Goal: Task Accomplishment & Management: Manage account settings

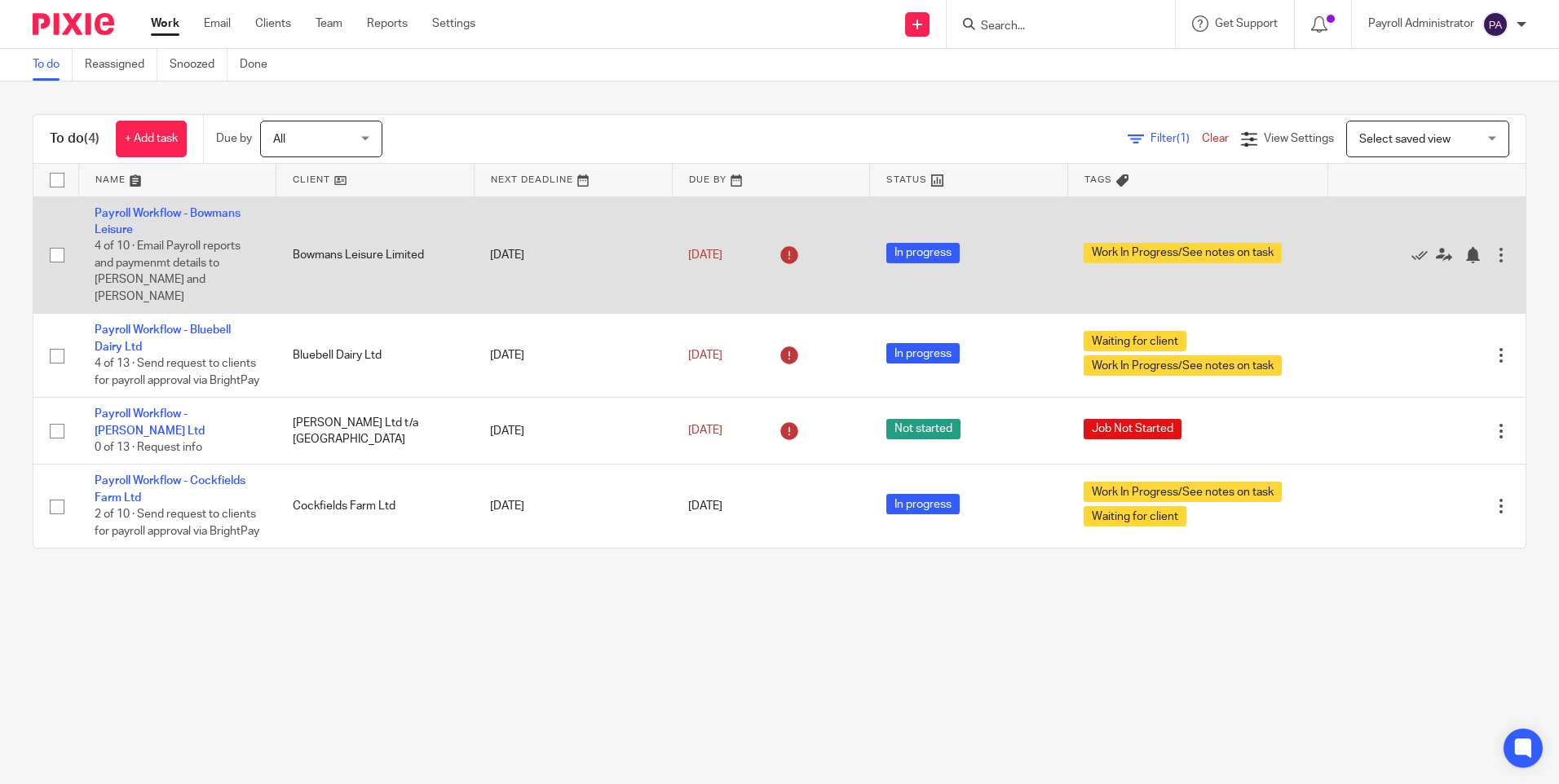
click at [203, 206] on td "Payroll Workflow - Bowmans Leisure 4 of 10 · Email Payroll reports and paymenmt…" at bounding box center [177, 255] width 198 height 117
click at [203, 209] on link "Payroll Workflow - Bowmans Leisure" at bounding box center [167, 221] width 146 height 27
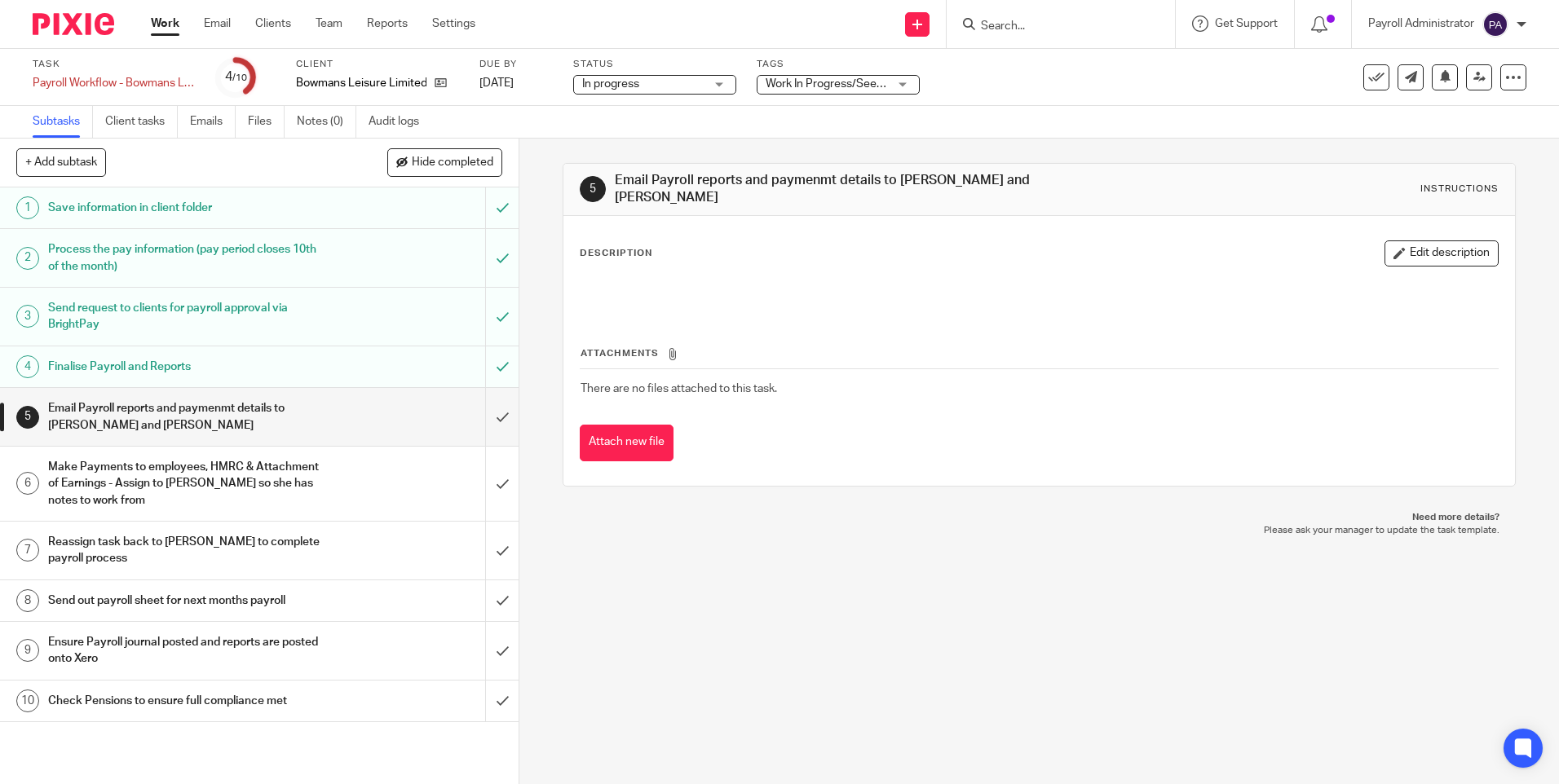
click at [258, 490] on h1 "Make Payments to employees, HMRC & Attachment of Earnings - Assign to [PERSON_N…" at bounding box center [188, 483] width 280 height 58
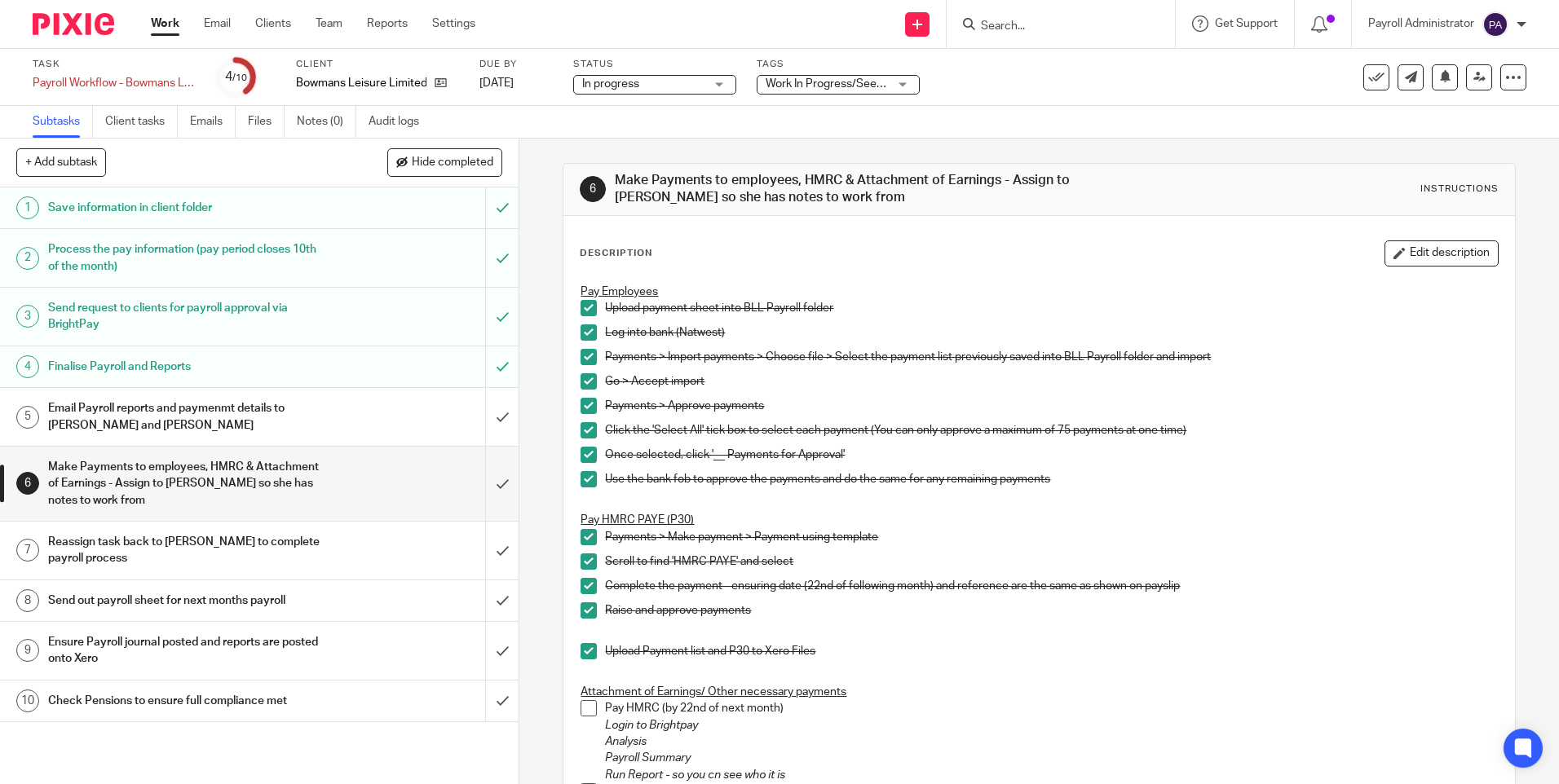
click at [254, 608] on h1 "Send out payroll sheet for next months payroll" at bounding box center [188, 601] width 280 height 25
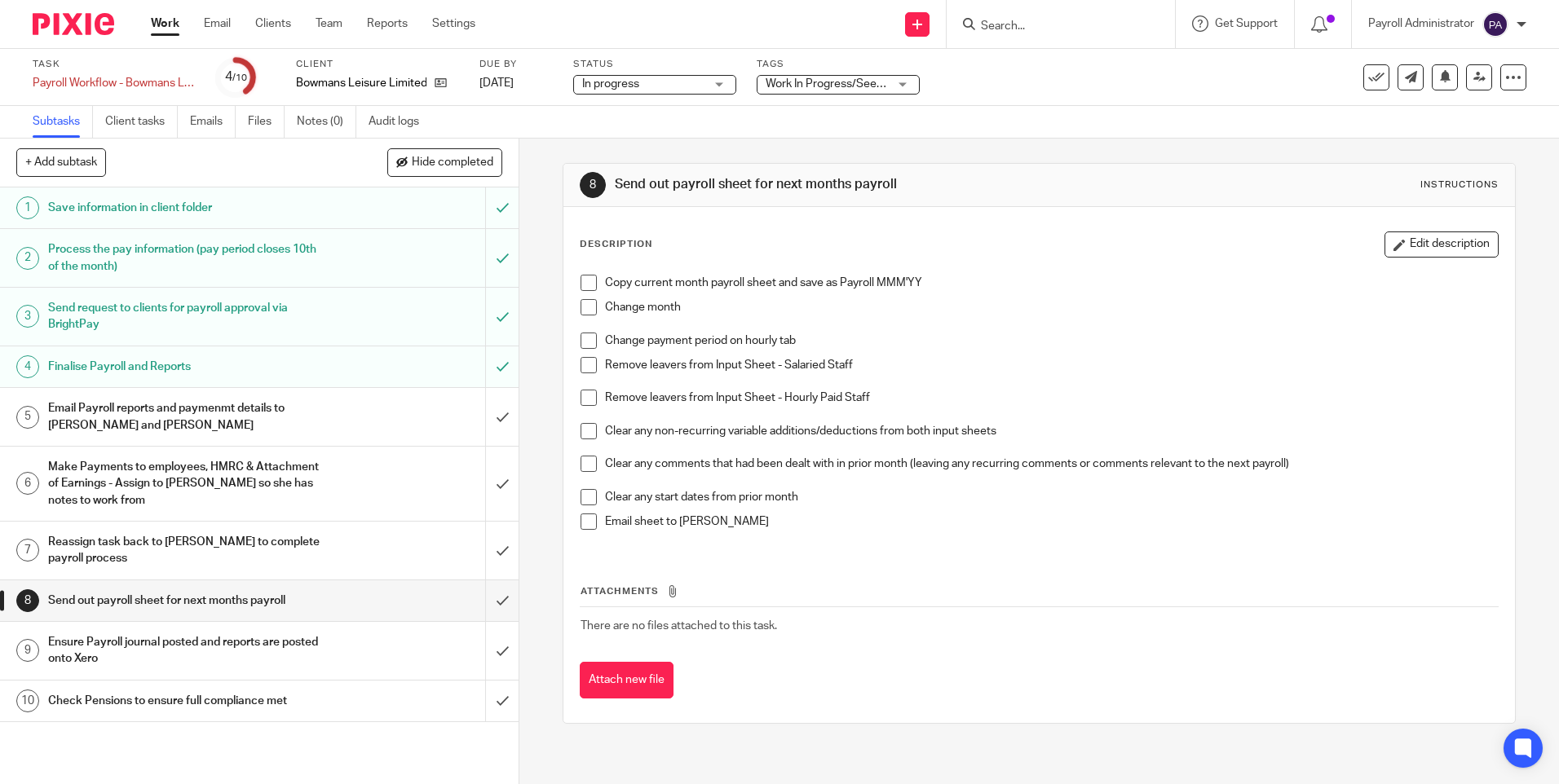
drag, startPoint x: 587, startPoint y: 282, endPoint x: 585, endPoint y: 296, distance: 14.1
click at [587, 283] on span at bounding box center [588, 282] width 16 height 16
click at [584, 309] on span at bounding box center [588, 306] width 16 height 16
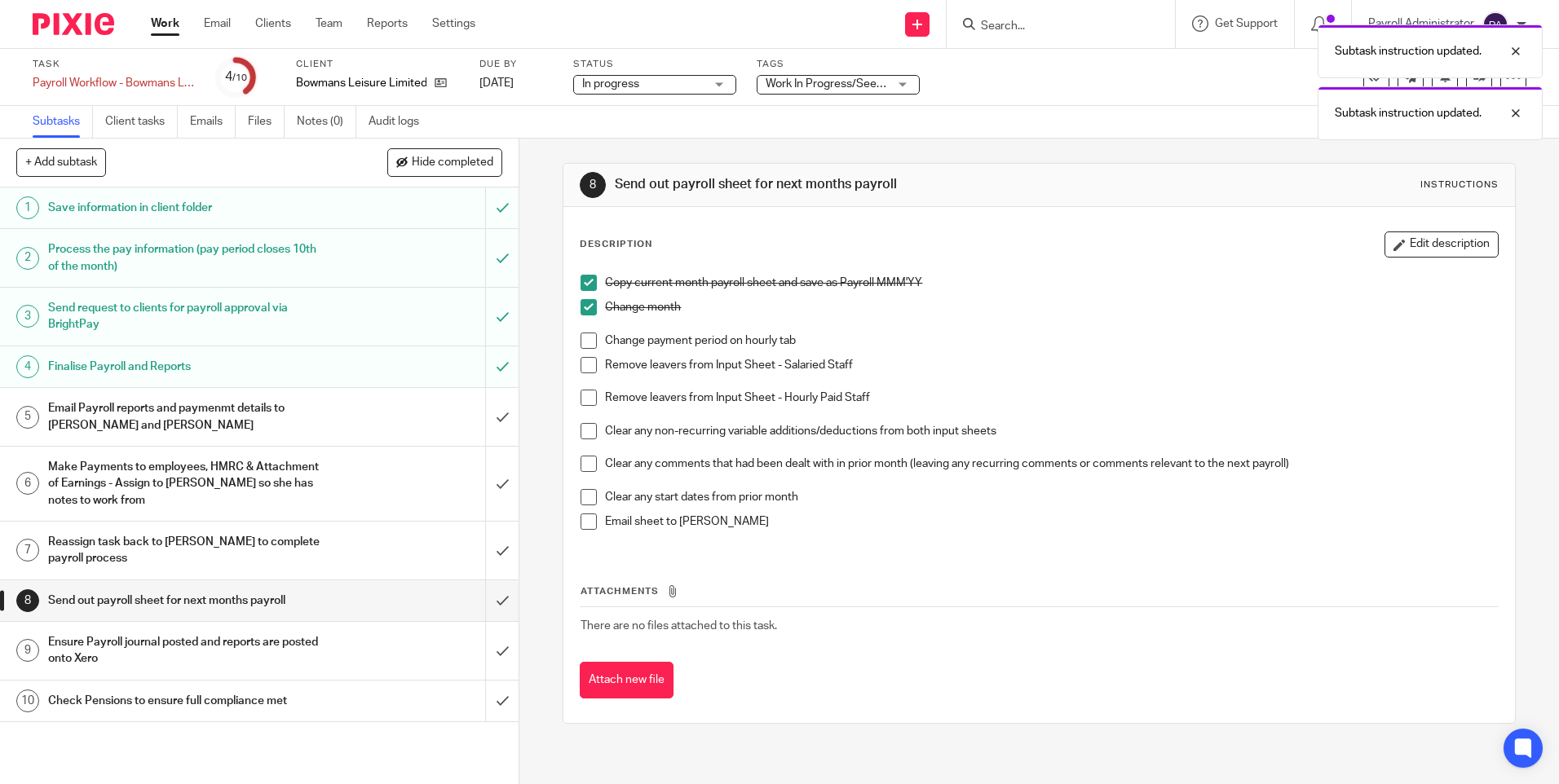
click at [585, 340] on span at bounding box center [588, 340] width 16 height 16
click at [587, 369] on span at bounding box center [588, 364] width 16 height 16
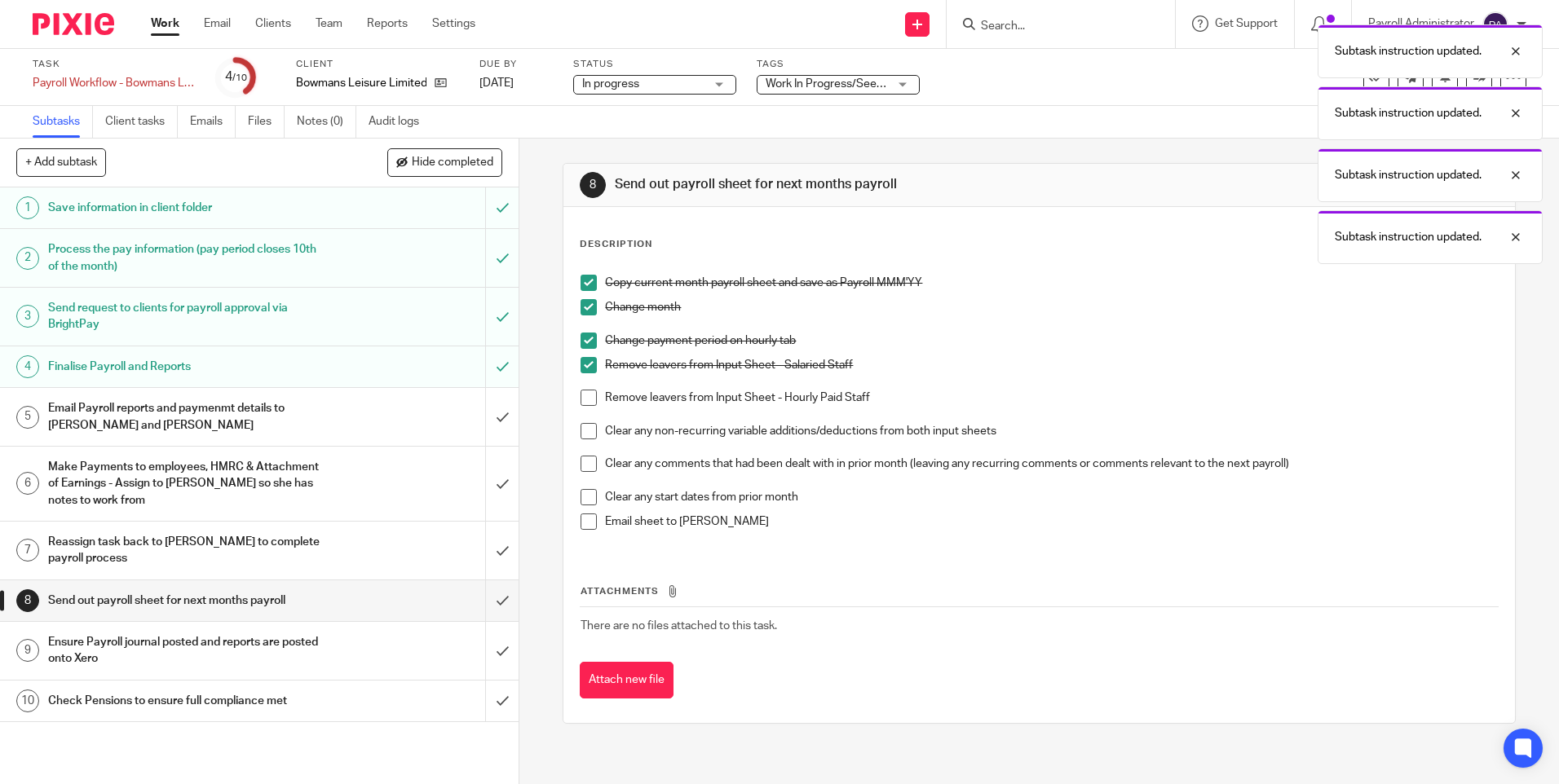
click at [587, 386] on li "Remove leavers from Input Sheet - Salaried Staff" at bounding box center [1039, 373] width 917 height 33
click at [587, 396] on span at bounding box center [588, 397] width 16 height 16
click at [585, 430] on span at bounding box center [588, 430] width 16 height 16
click at [585, 462] on span at bounding box center [588, 463] width 16 height 16
click at [585, 492] on span at bounding box center [588, 497] width 16 height 16
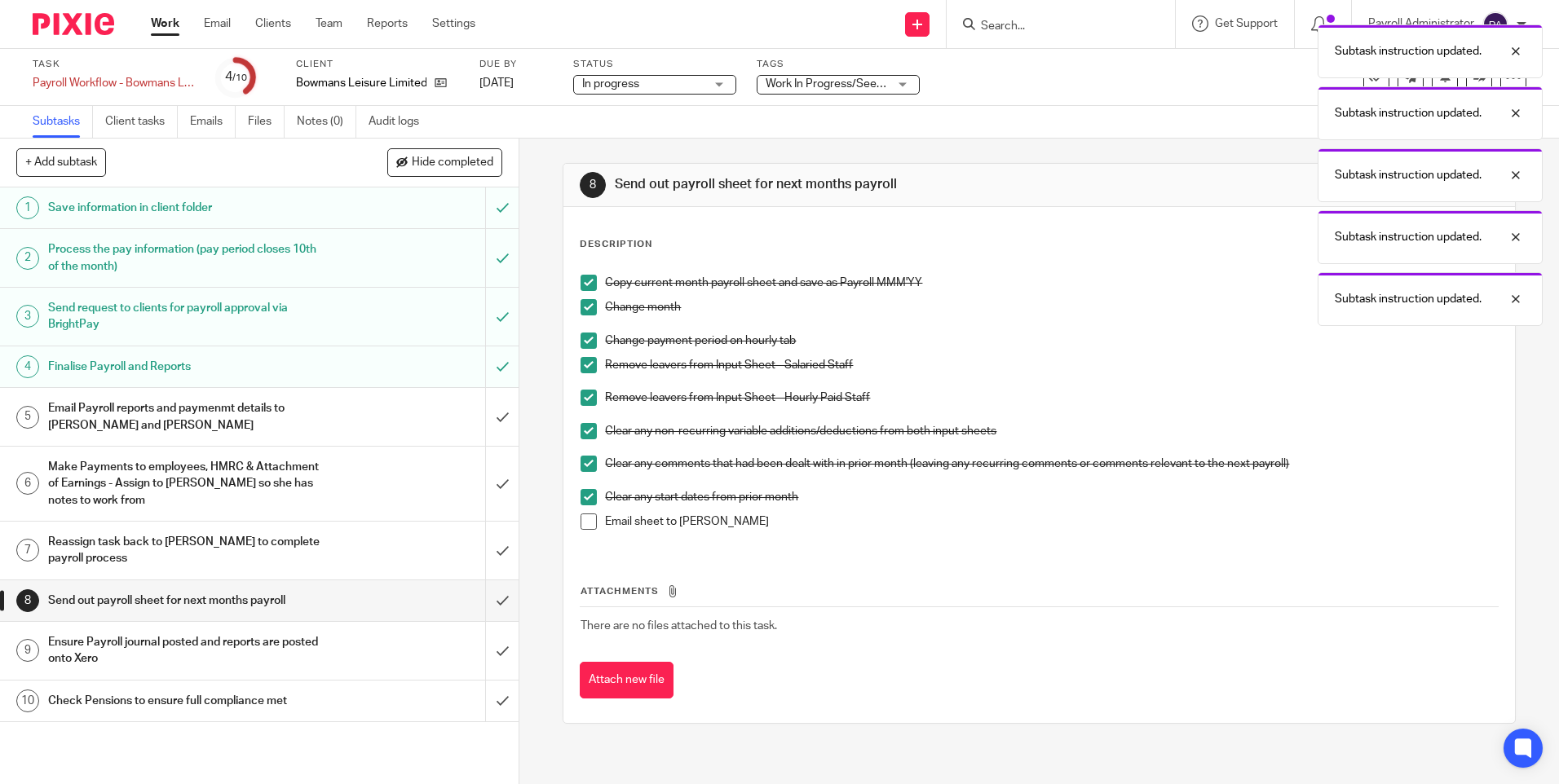
click at [587, 521] on span at bounding box center [588, 521] width 16 height 16
click at [221, 658] on h1 "Ensure Payroll journal posted and reports are posted onto Xero" at bounding box center [188, 651] width 280 height 42
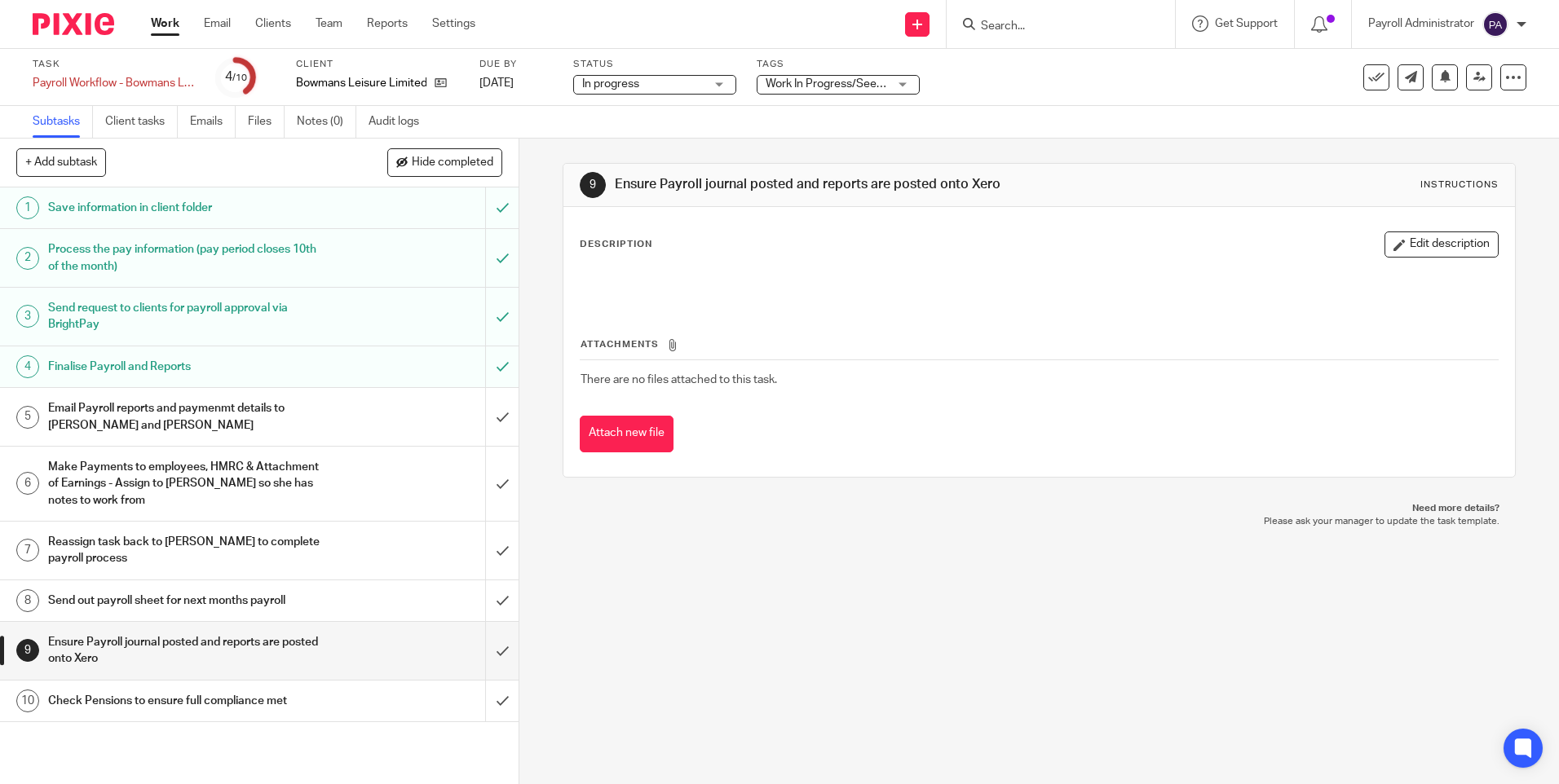
click at [245, 698] on h1 "Check Pensions to ensure full compliance met" at bounding box center [188, 701] width 280 height 25
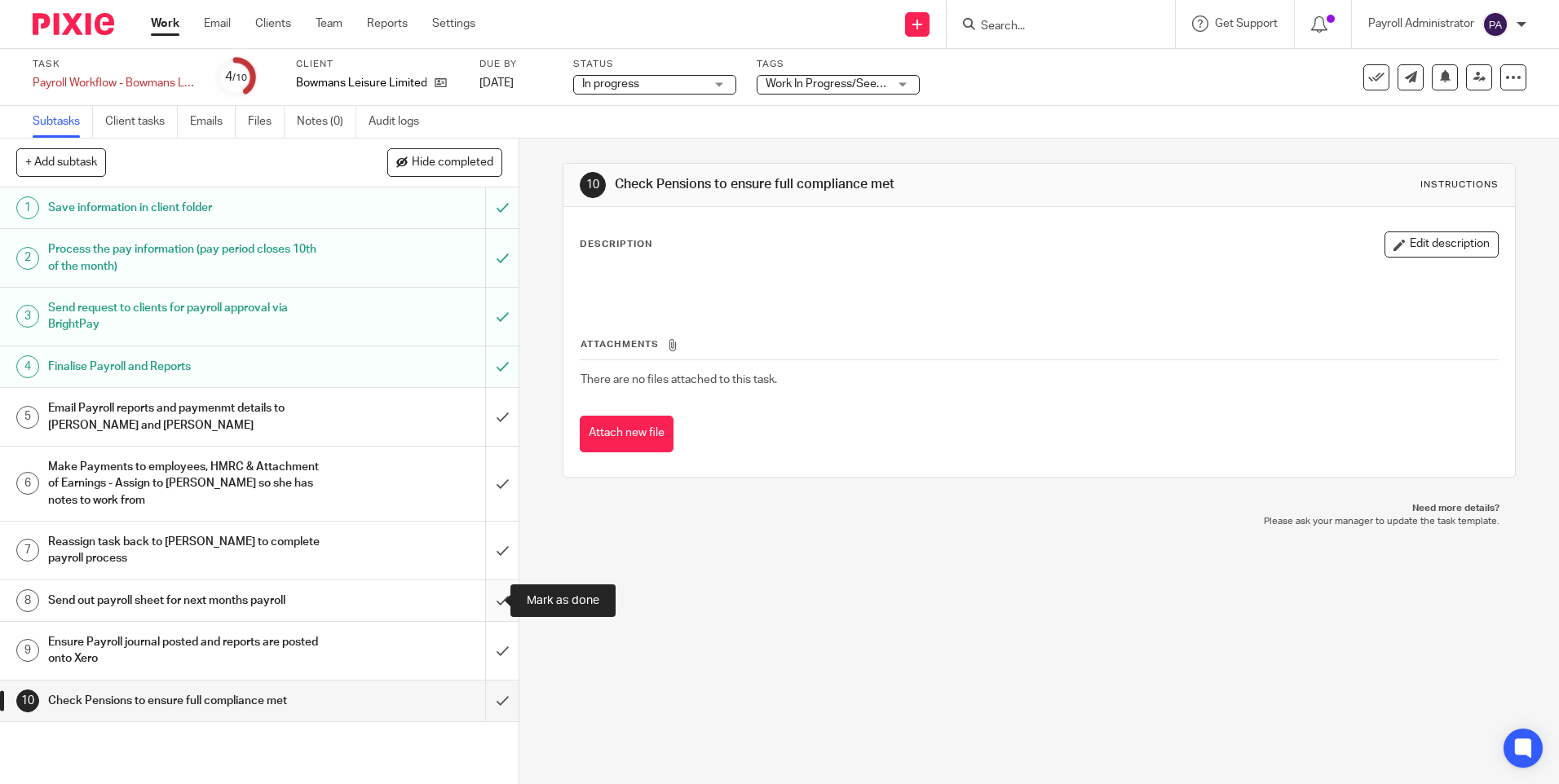
click at [491, 599] on input "submit" at bounding box center [259, 601] width 518 height 41
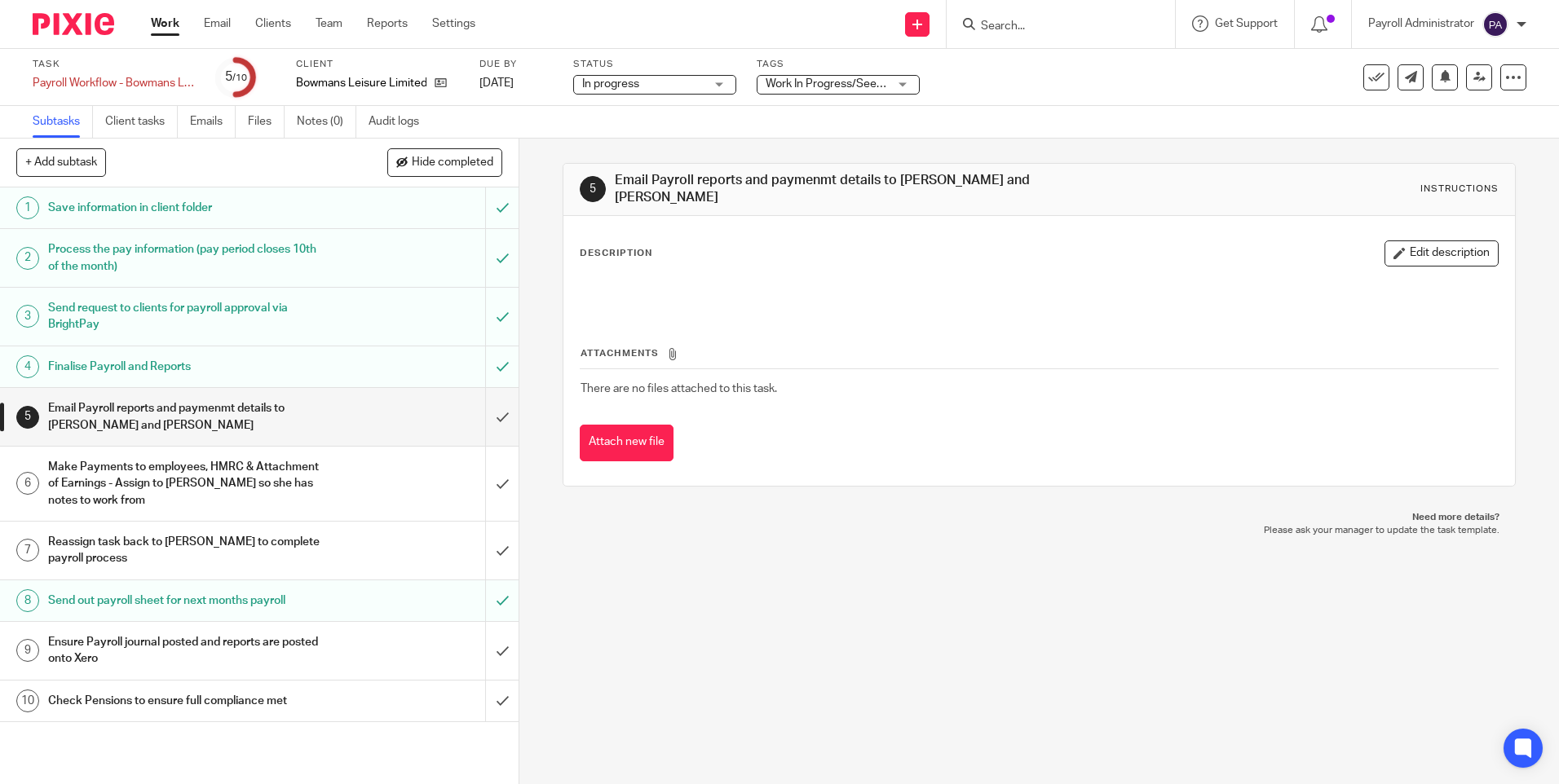
click at [195, 486] on h1 "Make Payments to employees, HMRC & Attachment of Earnings - Assign to Emily so …" at bounding box center [188, 483] width 280 height 58
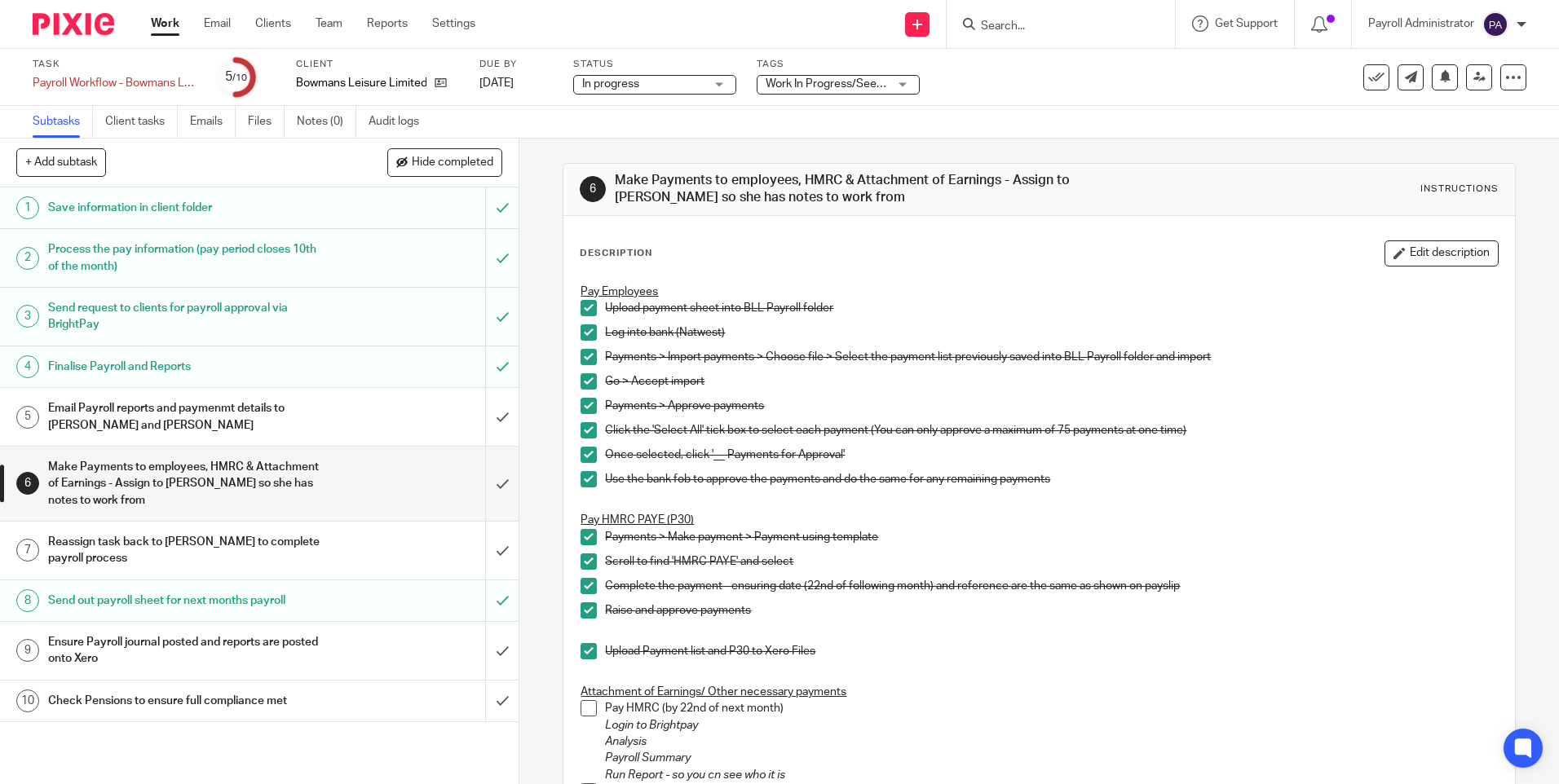
click at [238, 707] on h1 "Check Pensions to ensure full compliance met" at bounding box center [188, 701] width 280 height 25
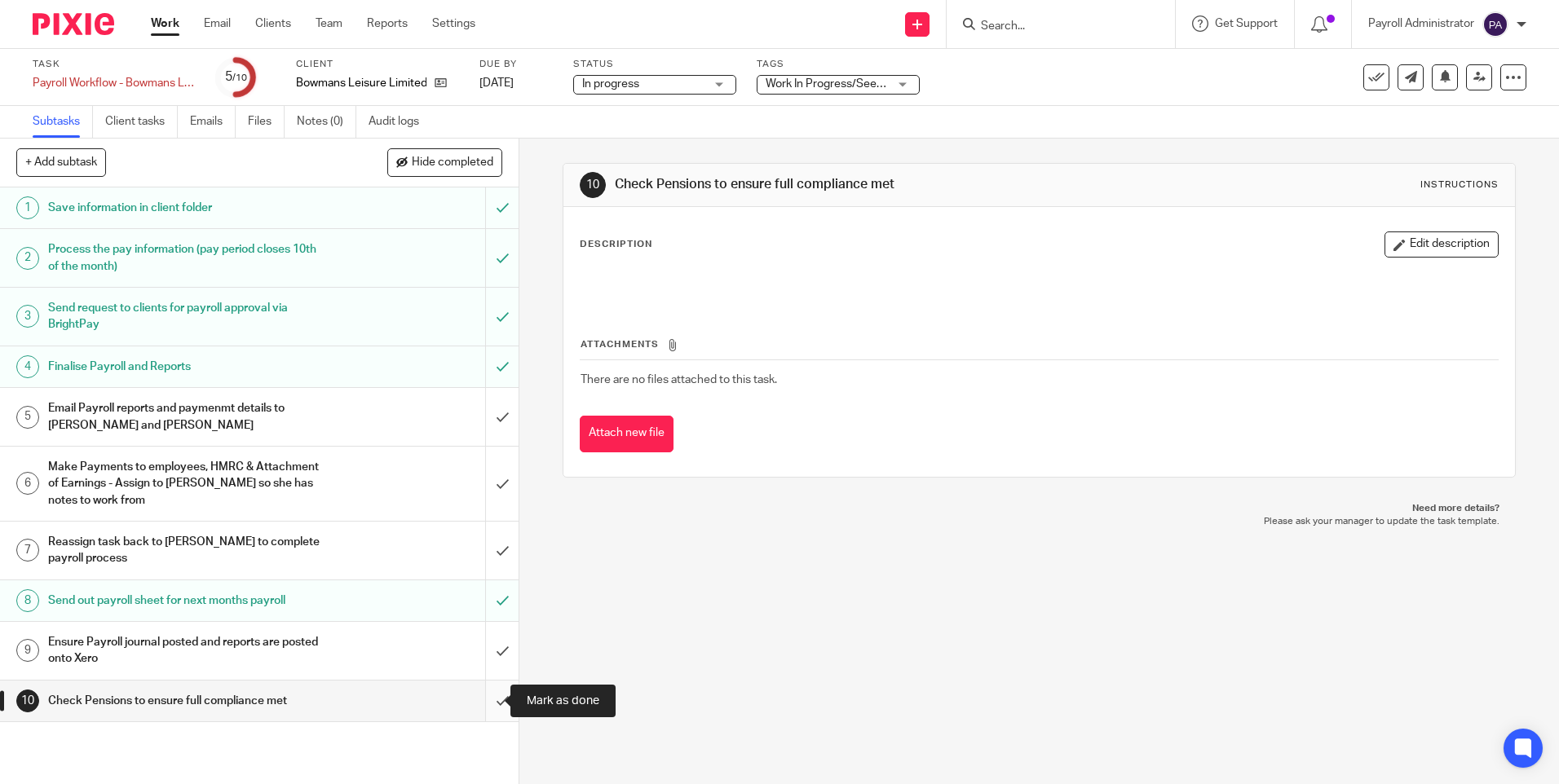
click at [470, 703] on input "submit" at bounding box center [259, 701] width 518 height 41
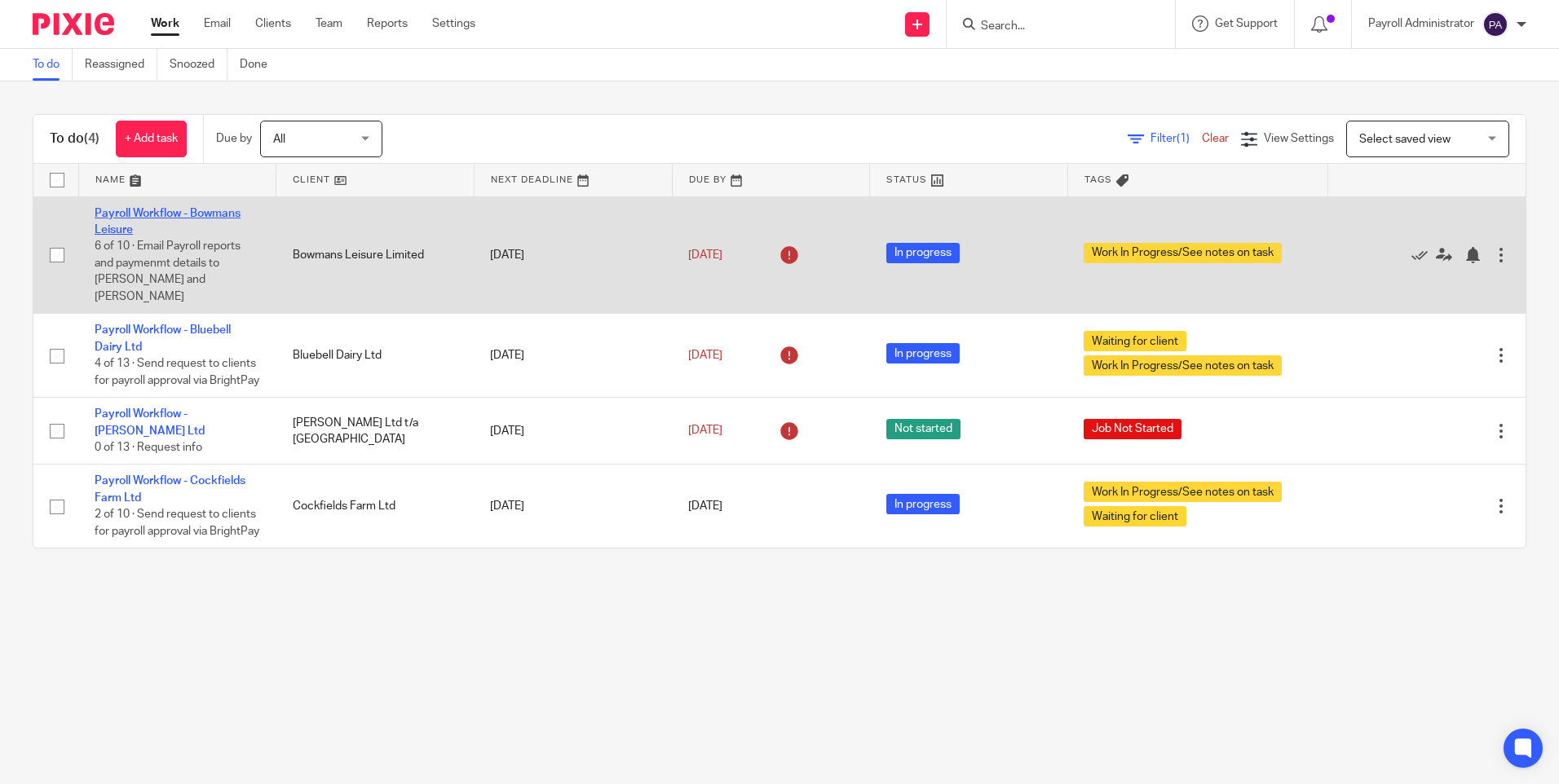
click at [181, 209] on link "Payroll Workflow - Bowmans Leisure" at bounding box center [167, 221] width 146 height 27
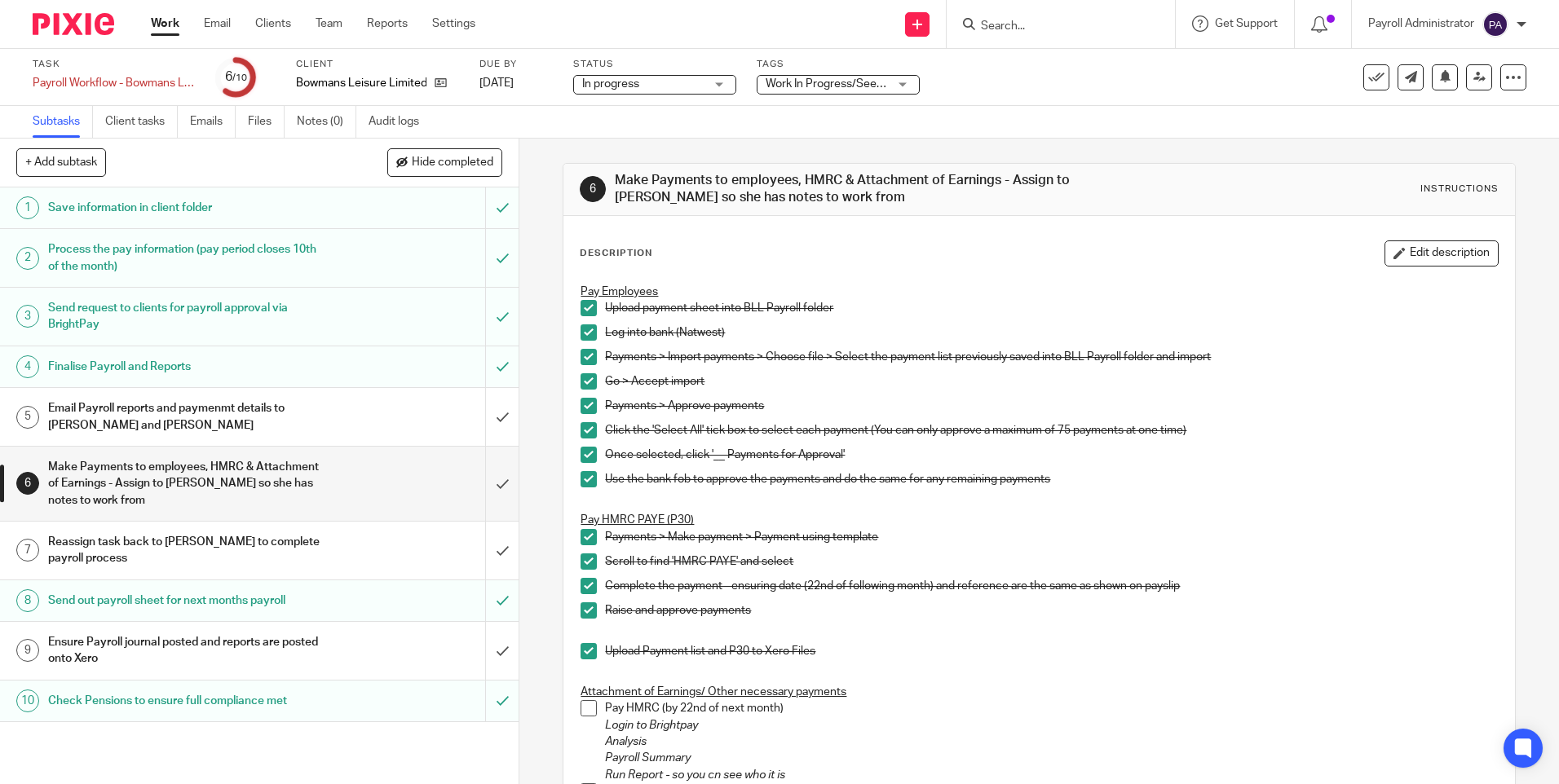
click at [263, 552] on h1 "Reassign task back to [PERSON_NAME] to complete payroll process" at bounding box center [188, 550] width 280 height 42
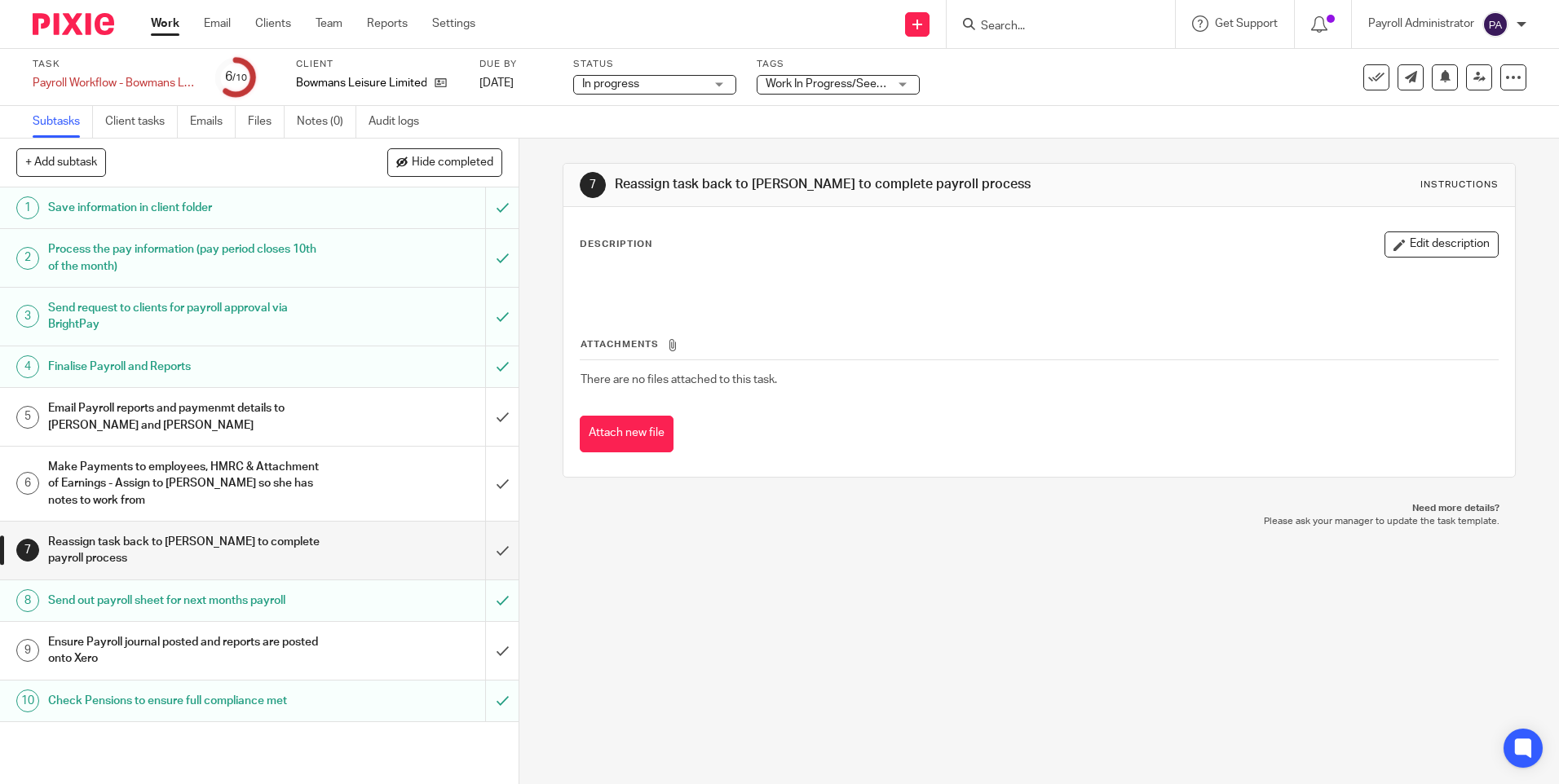
click at [274, 658] on h1 "Ensure Payroll journal posted and reports are posted onto Xero" at bounding box center [188, 651] width 280 height 42
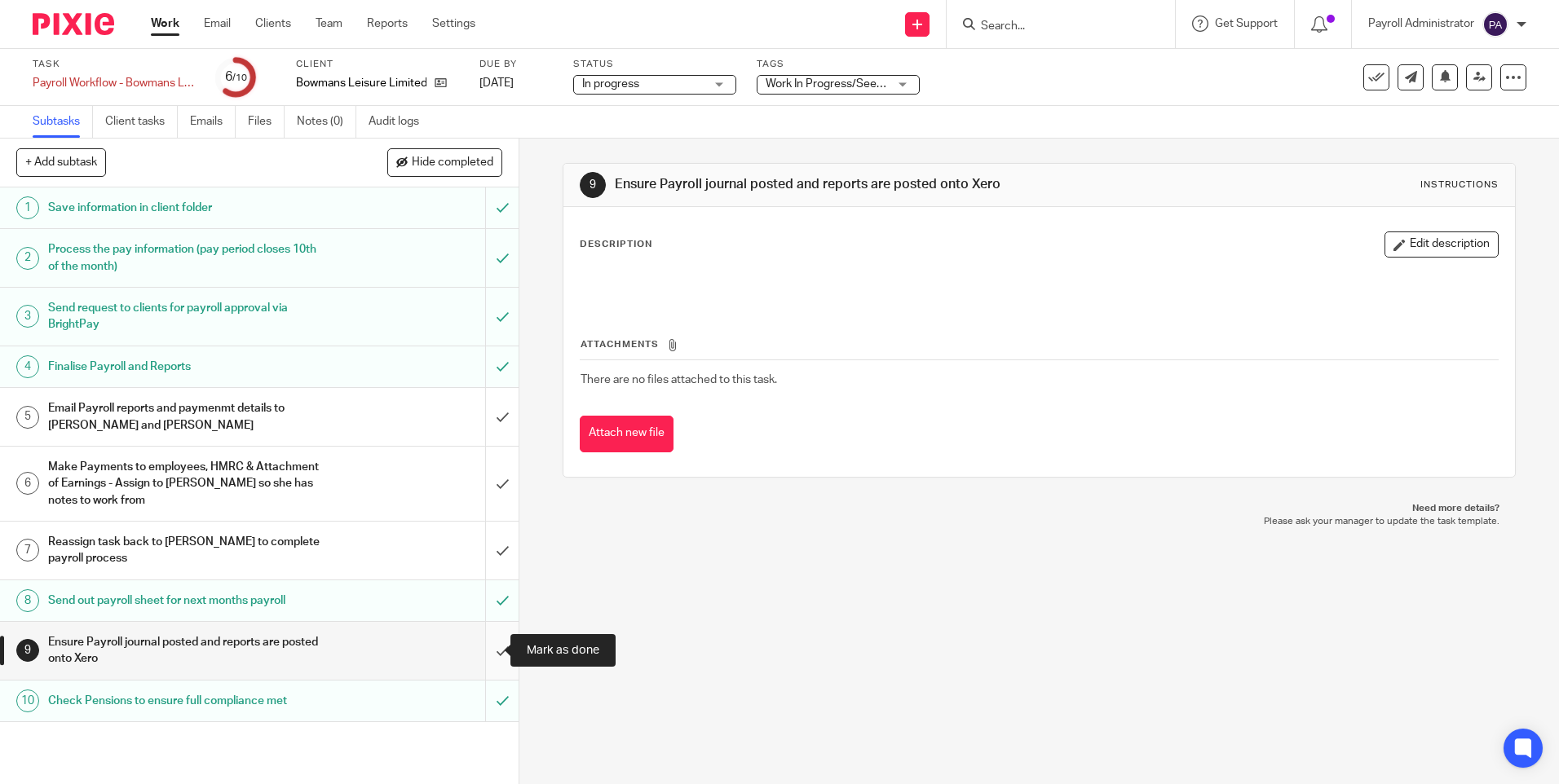
click at [493, 643] on input "submit" at bounding box center [259, 651] width 518 height 58
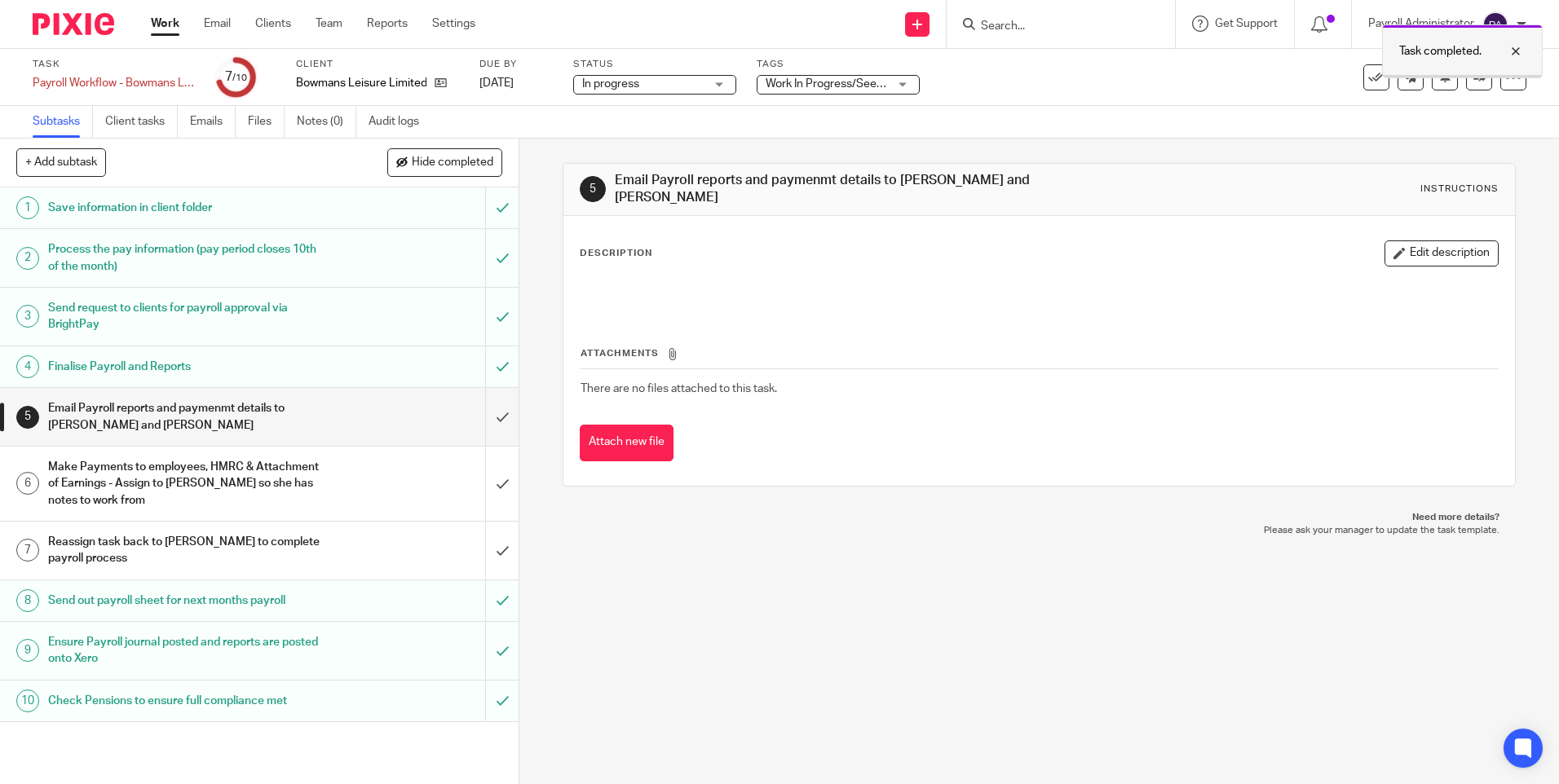
click at [1521, 46] on div at bounding box center [1503, 51] width 44 height 20
click at [1476, 78] on link at bounding box center [1480, 78] width 26 height 26
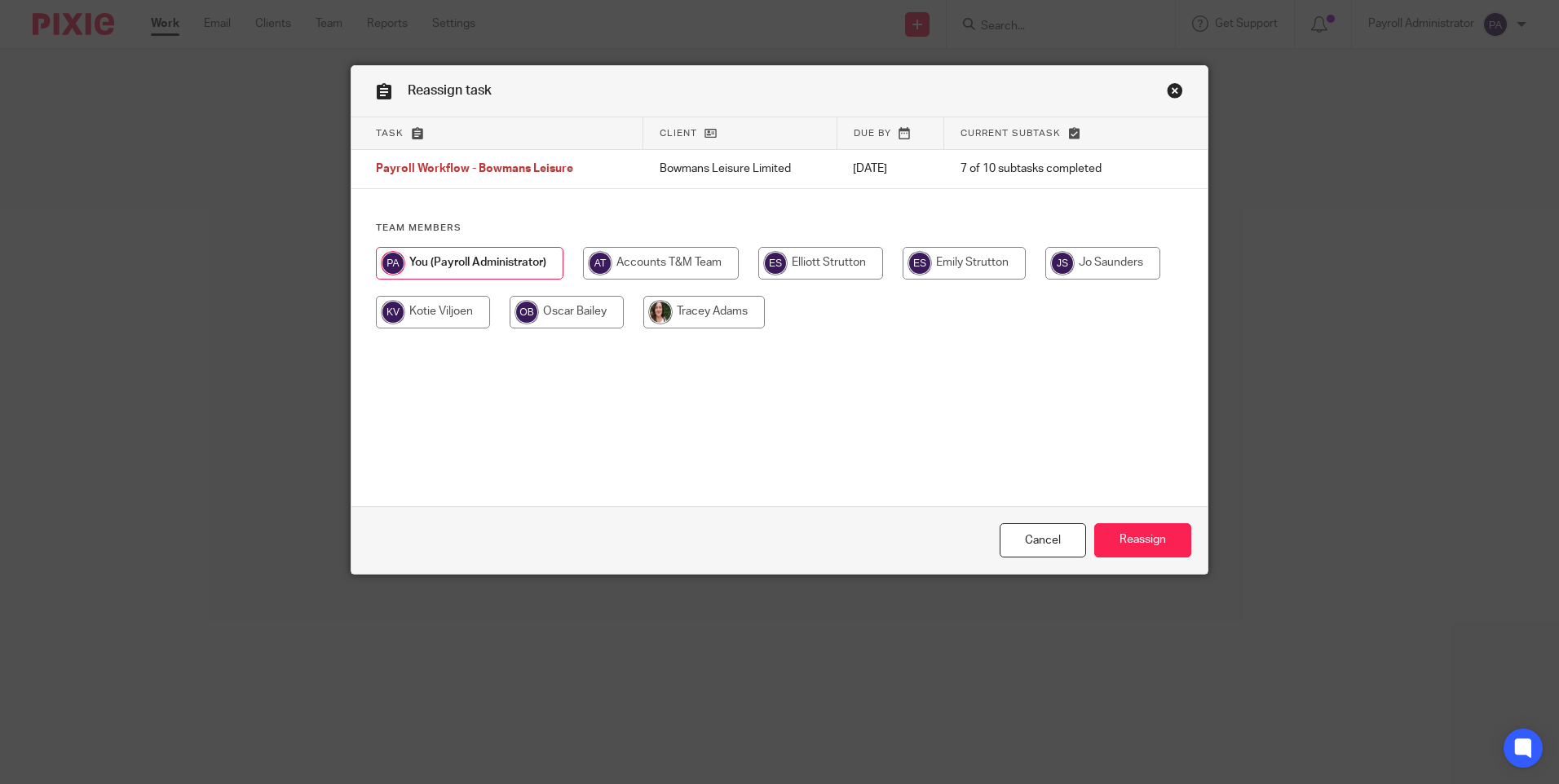
click at [709, 316] on input "radio" at bounding box center [704, 312] width 121 height 32
radio input "true"
click at [1136, 546] on input "Reassign" at bounding box center [1143, 540] width 97 height 35
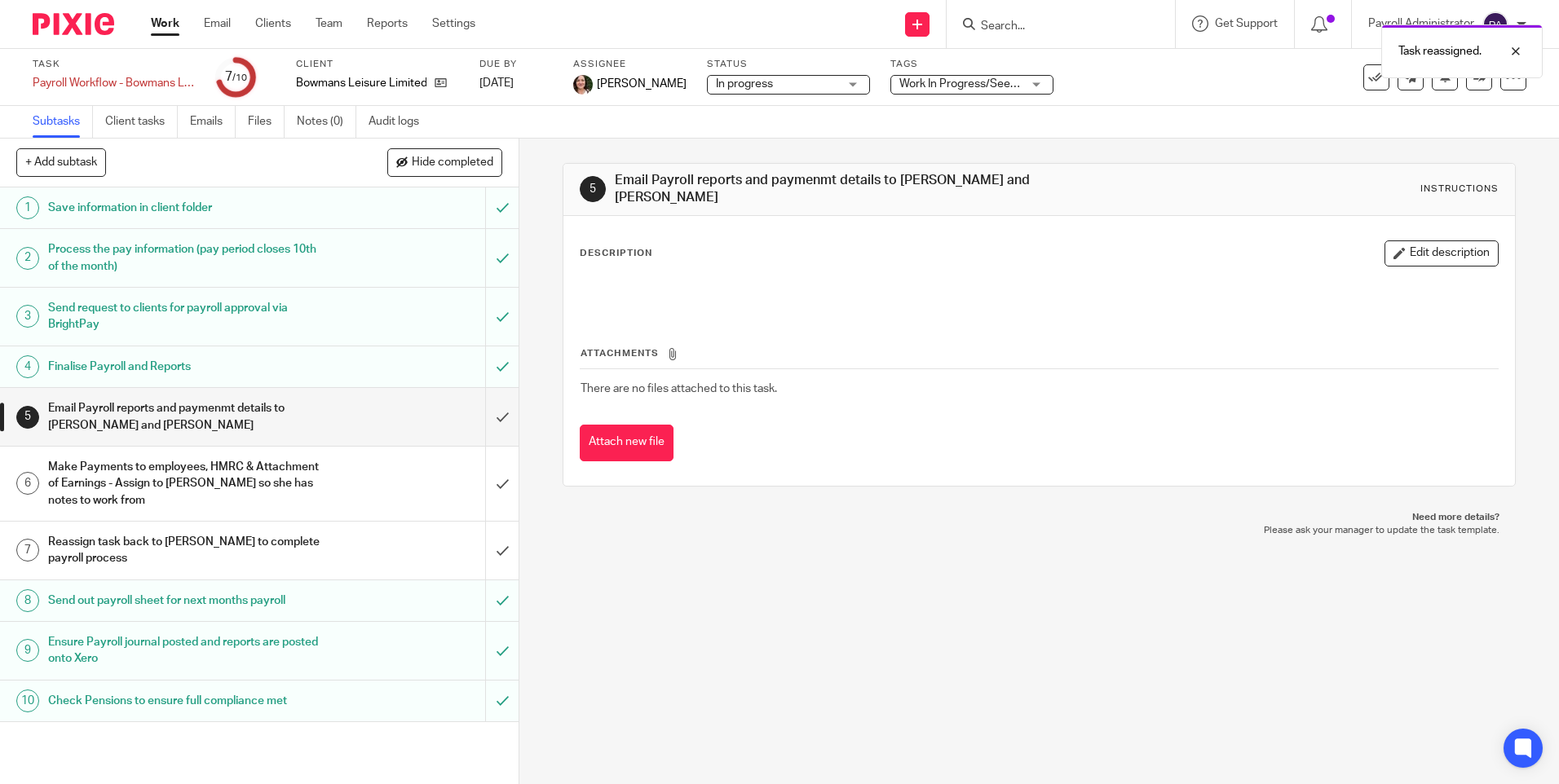
click at [161, 26] on link "Work" at bounding box center [165, 23] width 28 height 16
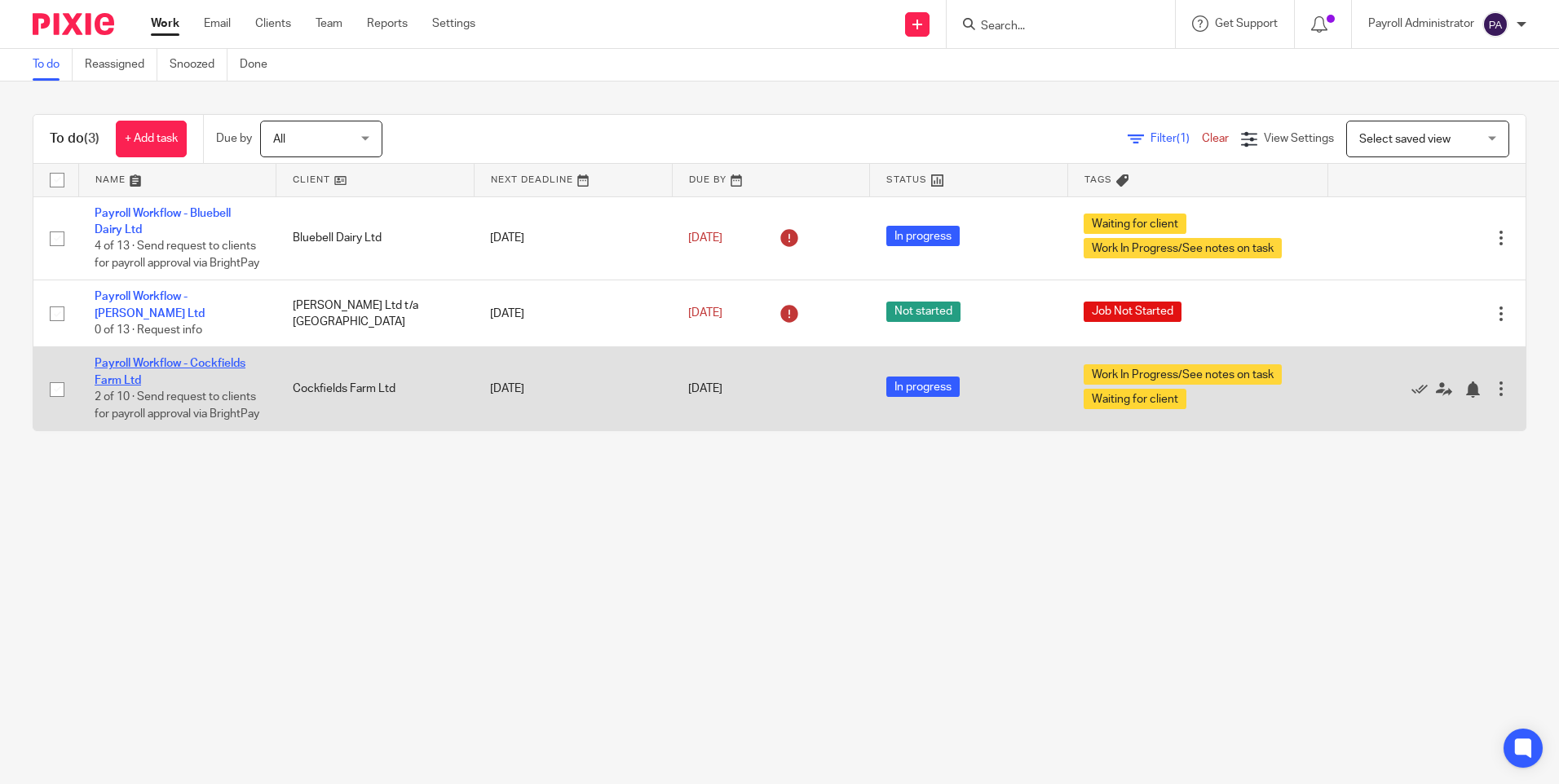
click at [177, 380] on link "Payroll Workflow - Cockfields Farm Ltd" at bounding box center [169, 371] width 150 height 27
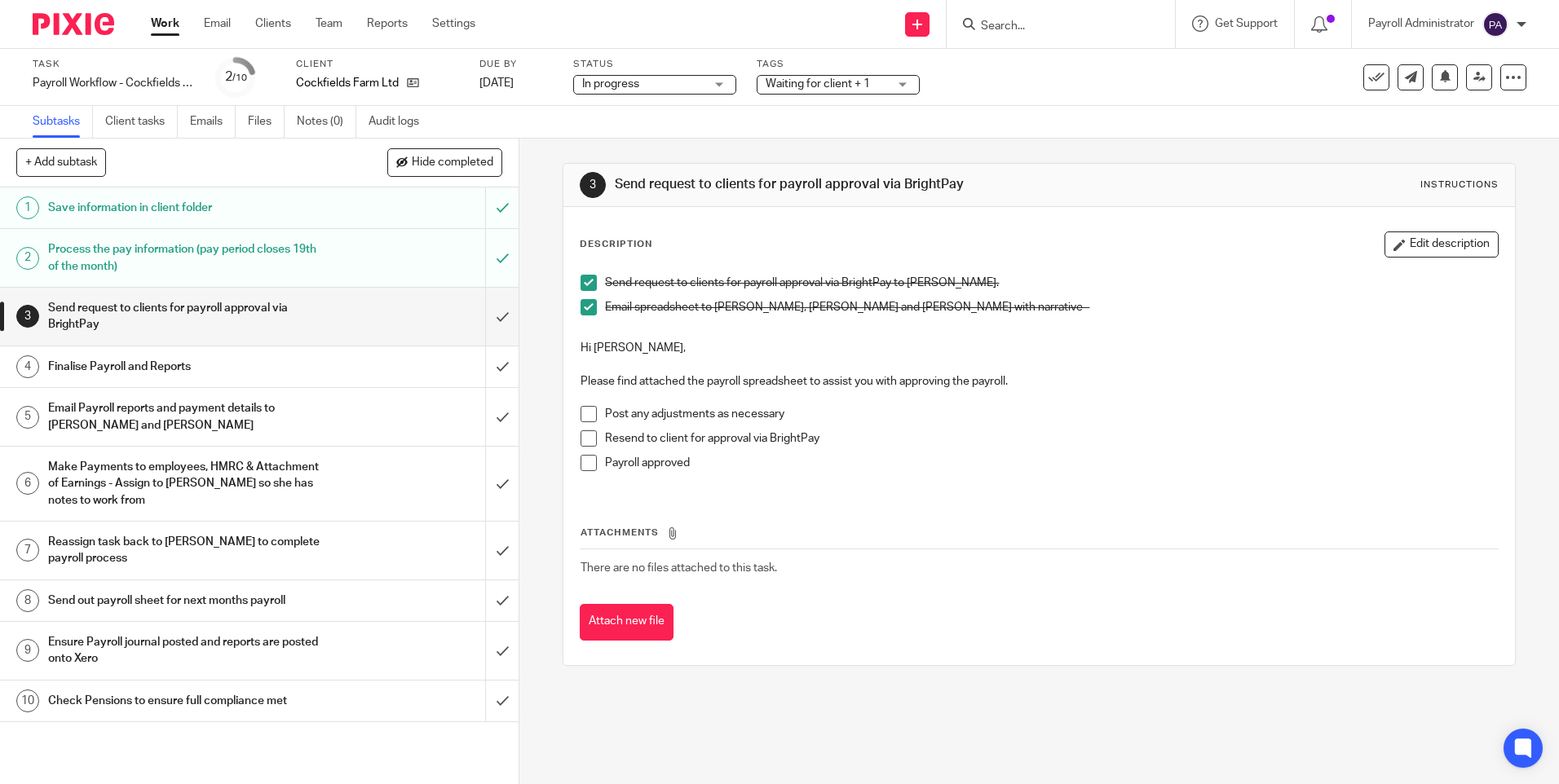
click at [581, 413] on span at bounding box center [588, 413] width 16 height 16
click at [584, 440] on span at bounding box center [588, 438] width 16 height 16
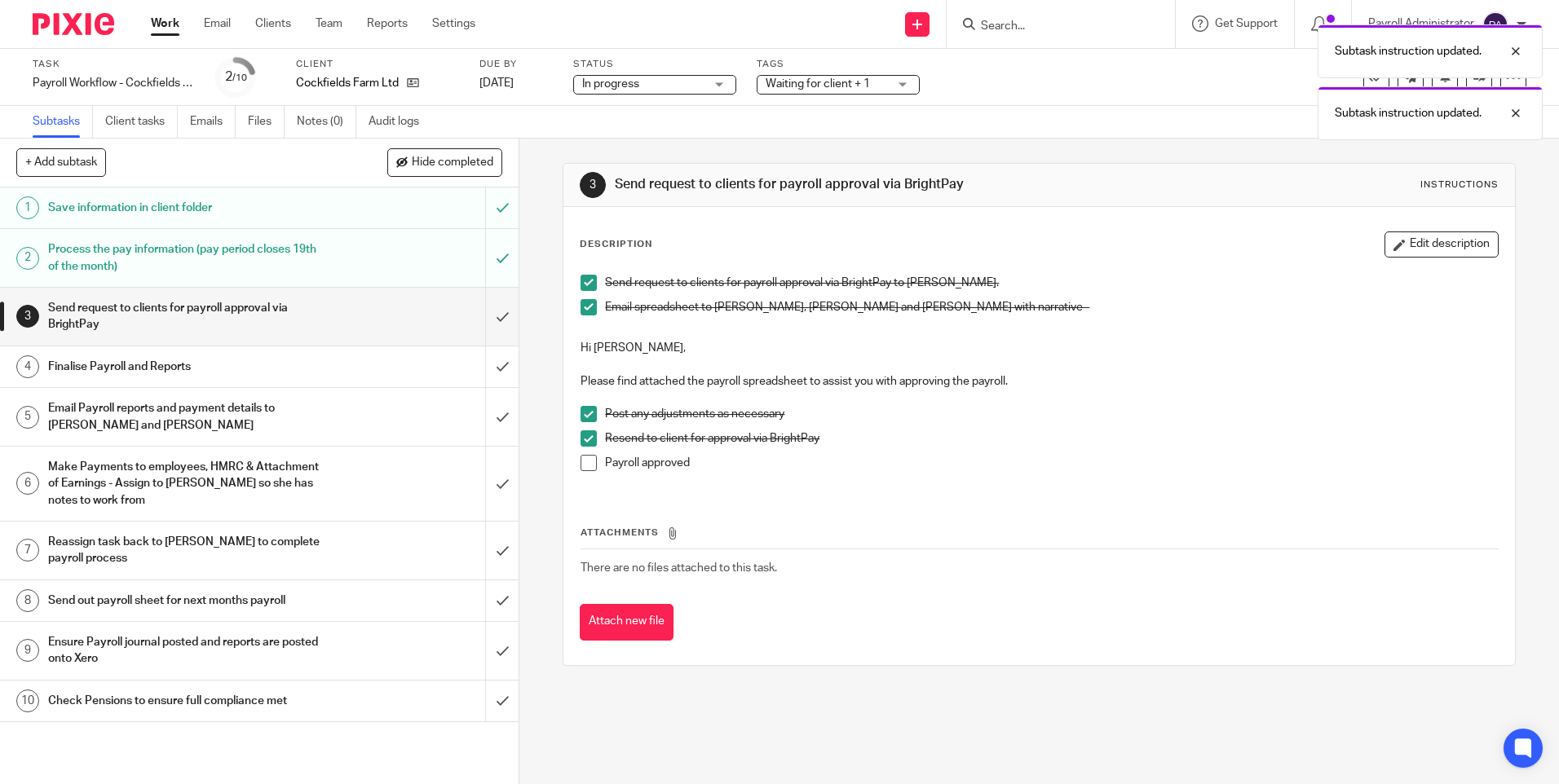
click at [582, 465] on span at bounding box center [588, 462] width 16 height 16
click at [490, 309] on input "submit" at bounding box center [259, 316] width 518 height 58
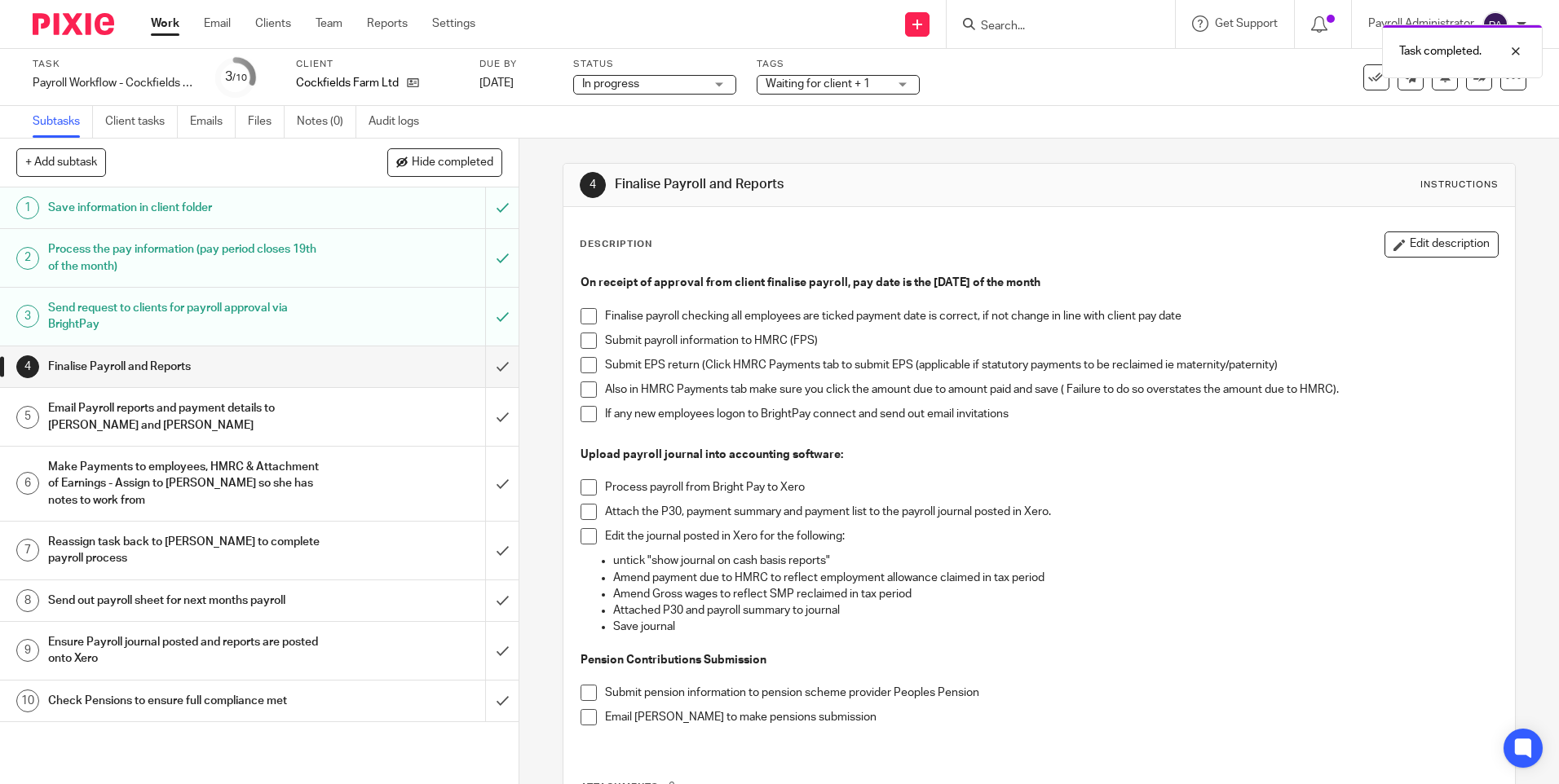
click at [585, 319] on span at bounding box center [588, 316] width 16 height 16
click at [586, 340] on span at bounding box center [588, 340] width 16 height 16
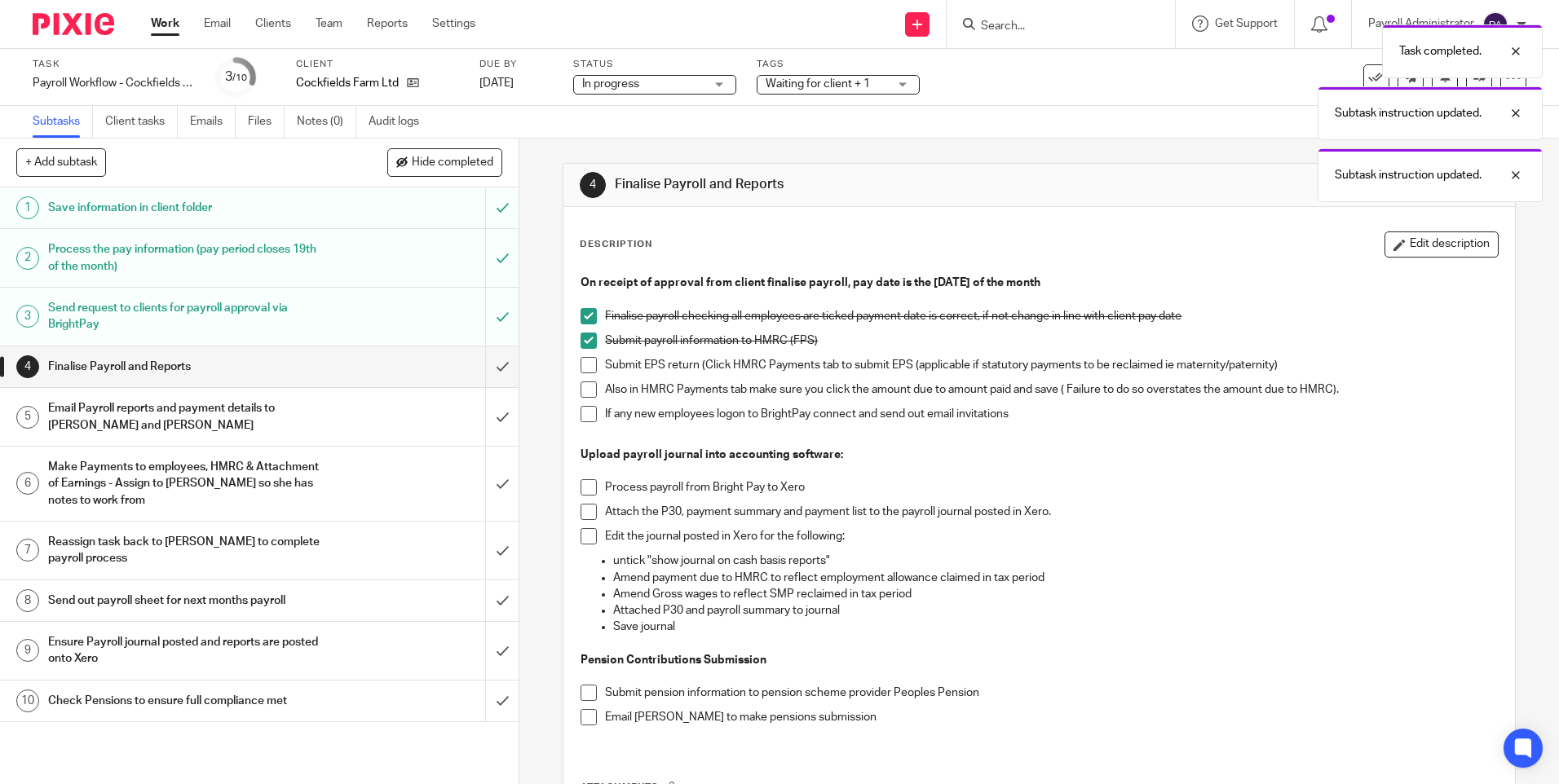
click at [588, 363] on span at bounding box center [588, 364] width 16 height 16
click at [583, 392] on span at bounding box center [588, 389] width 16 height 16
click at [582, 415] on span at bounding box center [588, 413] width 16 height 16
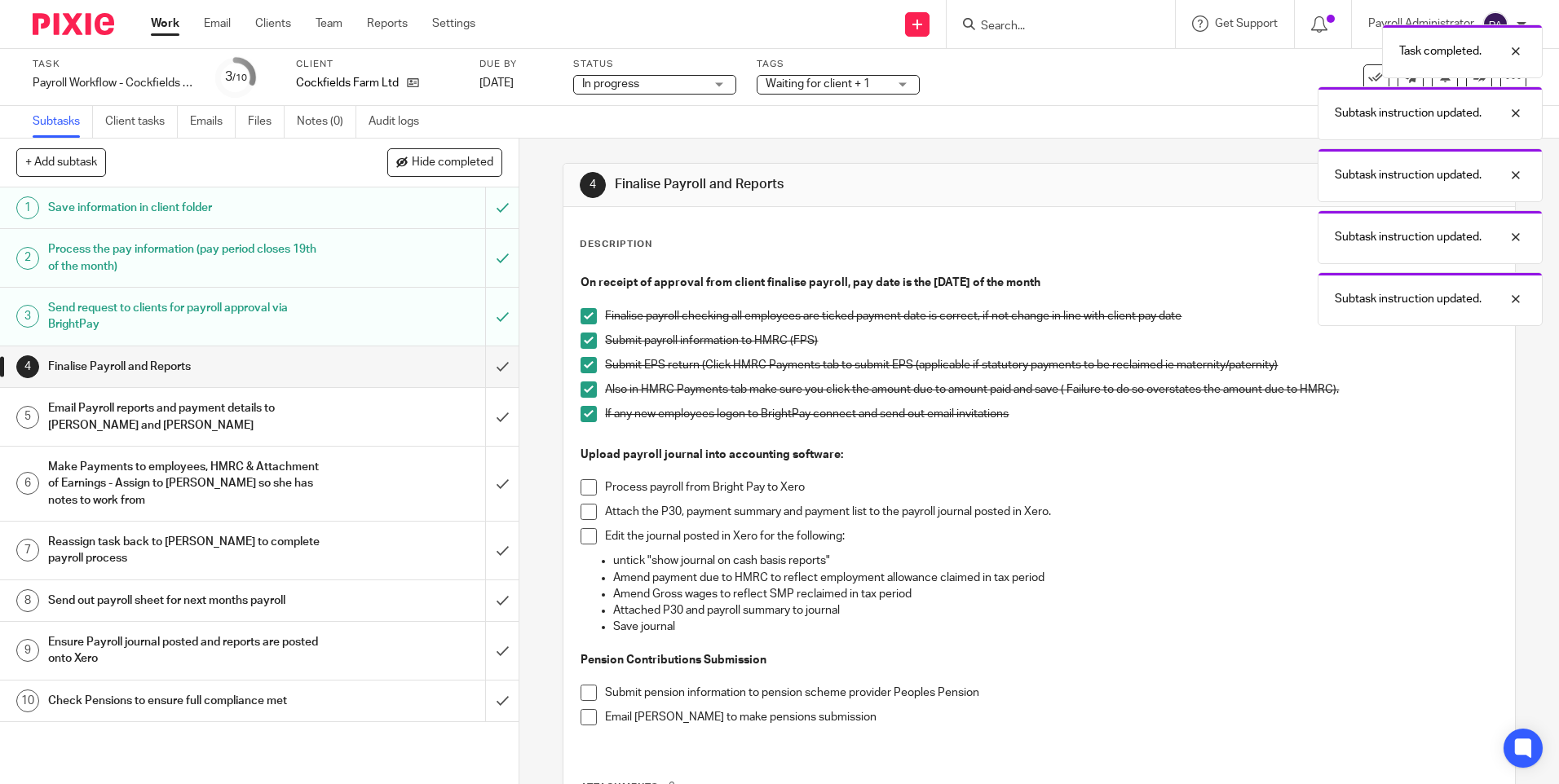
click at [585, 491] on span at bounding box center [588, 487] width 16 height 16
click at [584, 509] on span at bounding box center [588, 512] width 16 height 16
click at [587, 542] on span at bounding box center [588, 535] width 16 height 16
click at [584, 695] on span at bounding box center [588, 692] width 16 height 16
click at [584, 719] on span at bounding box center [588, 717] width 16 height 16
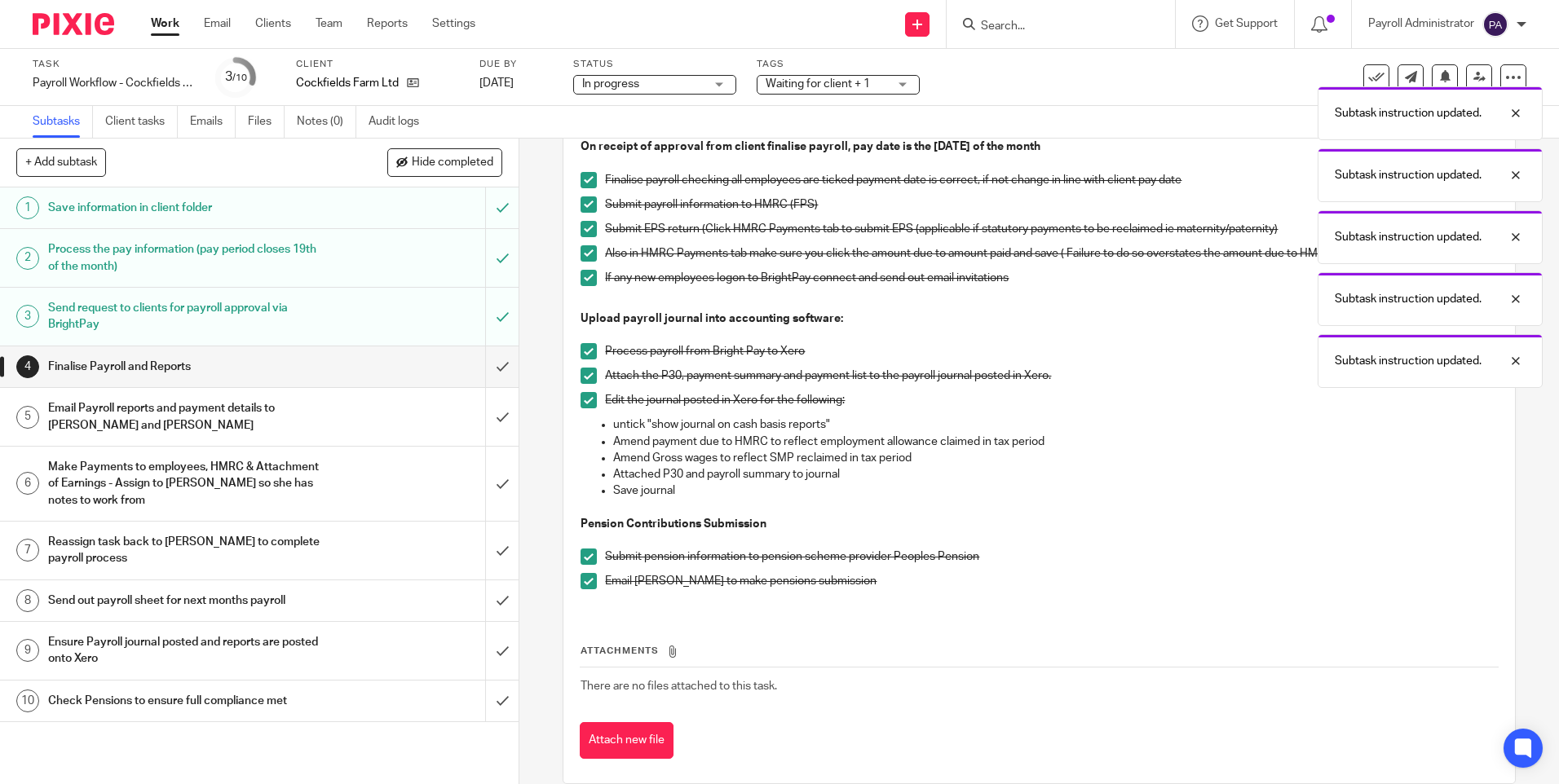
scroll to position [161, 0]
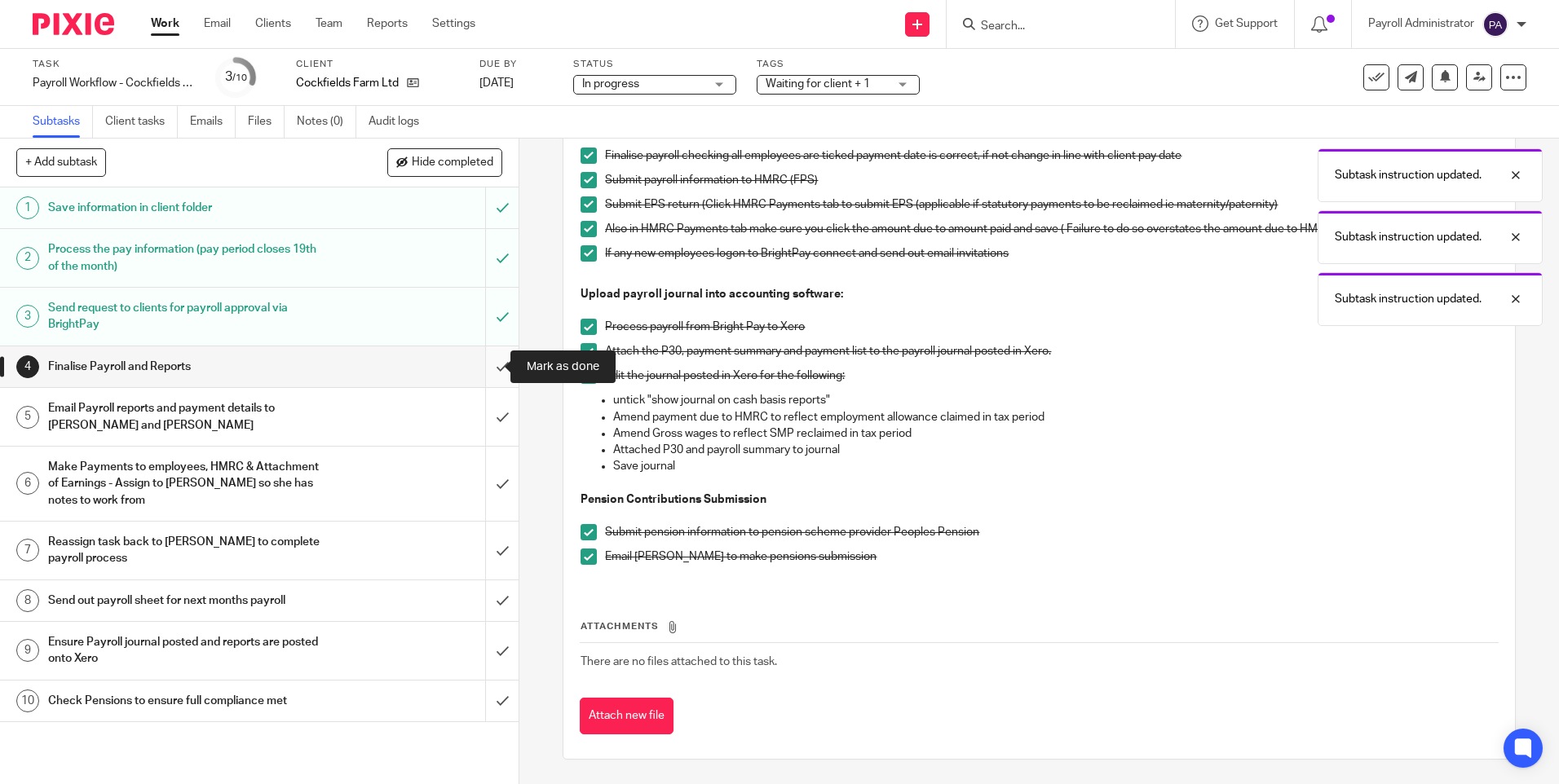
click at [491, 368] on input "submit" at bounding box center [259, 366] width 518 height 41
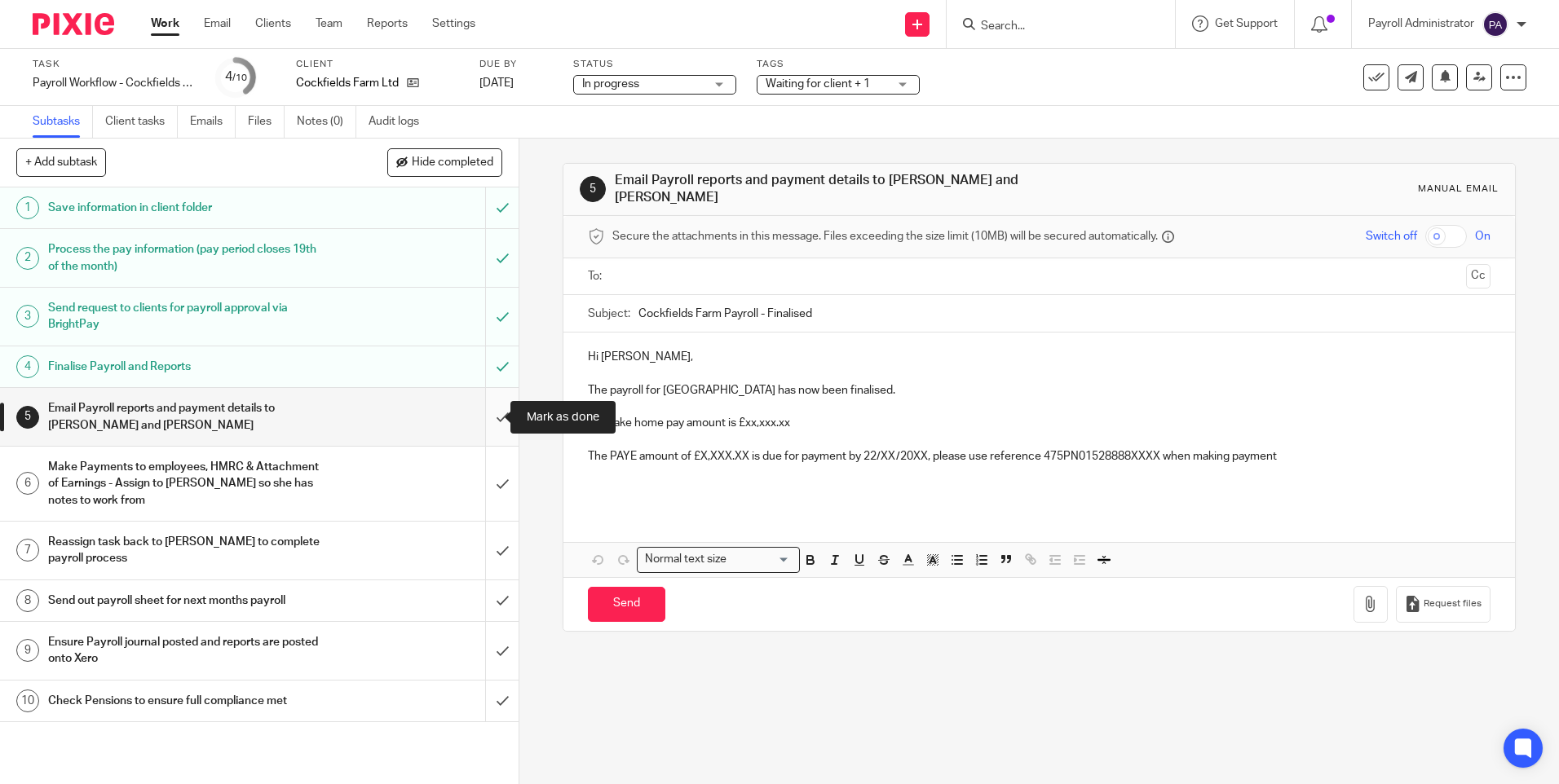
click at [491, 413] on input "submit" at bounding box center [259, 416] width 518 height 58
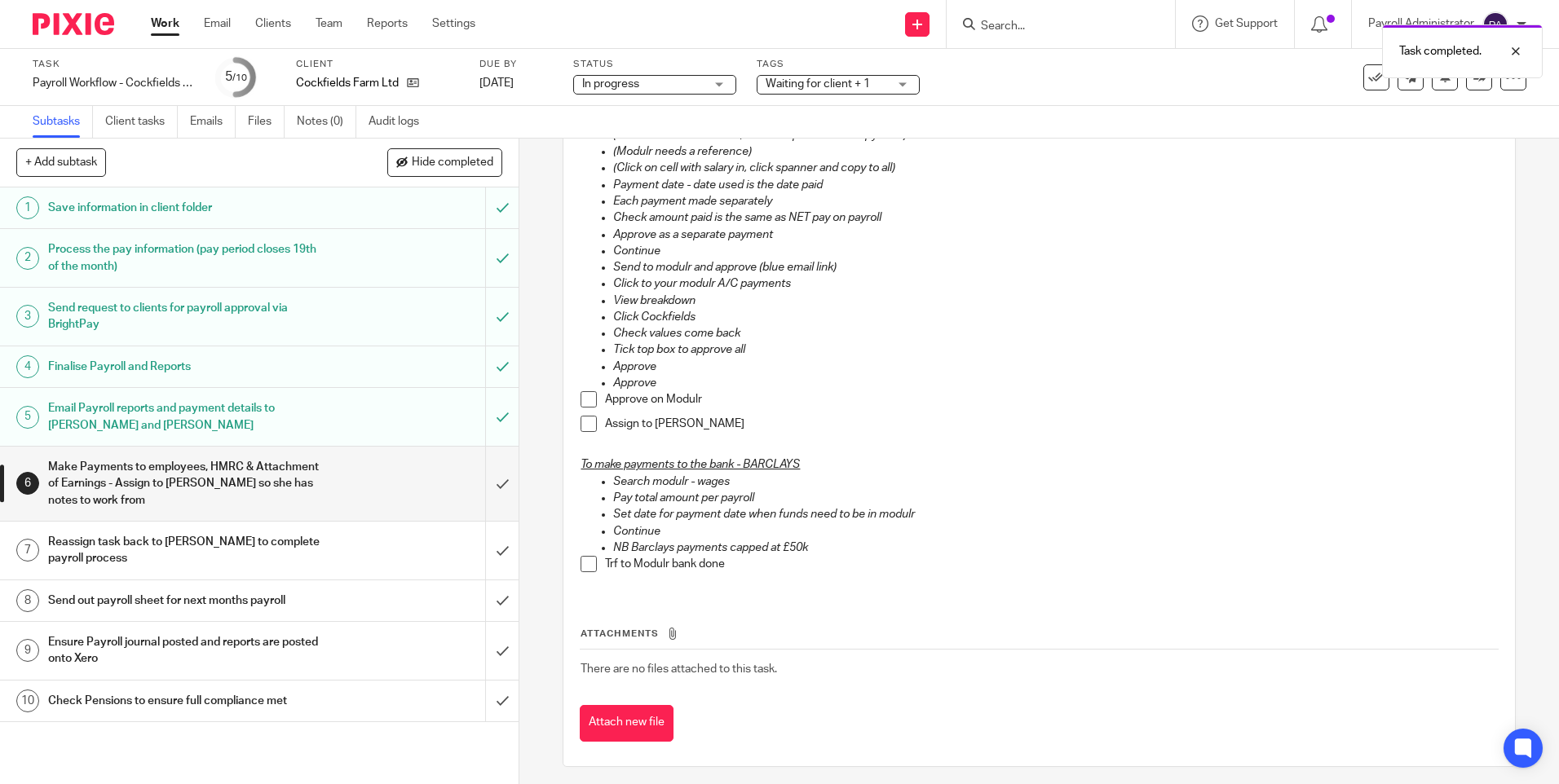
scroll to position [795, 0]
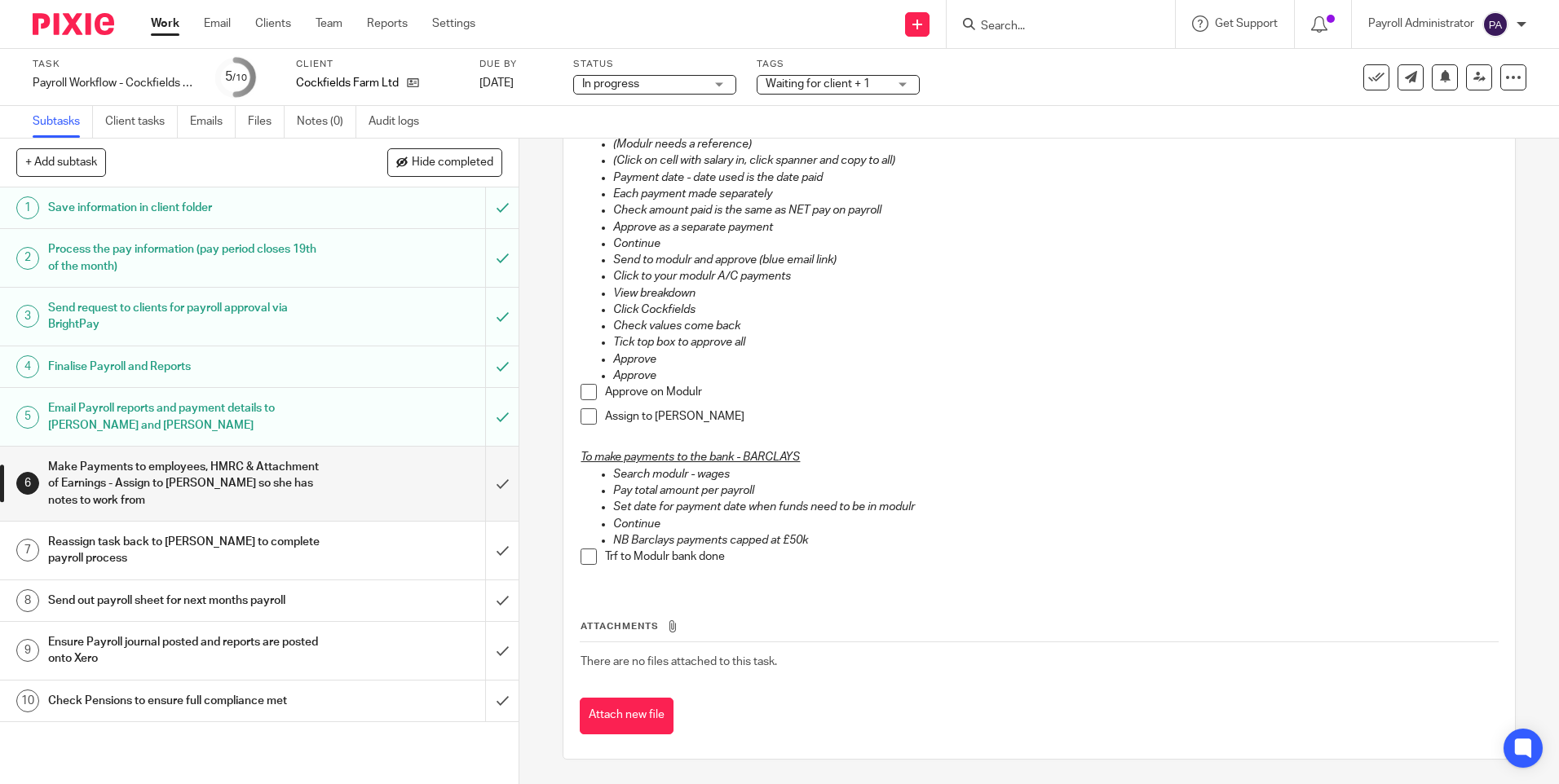
click at [150, 604] on h1 "Send out payroll sheet for next months payroll" at bounding box center [188, 601] width 280 height 25
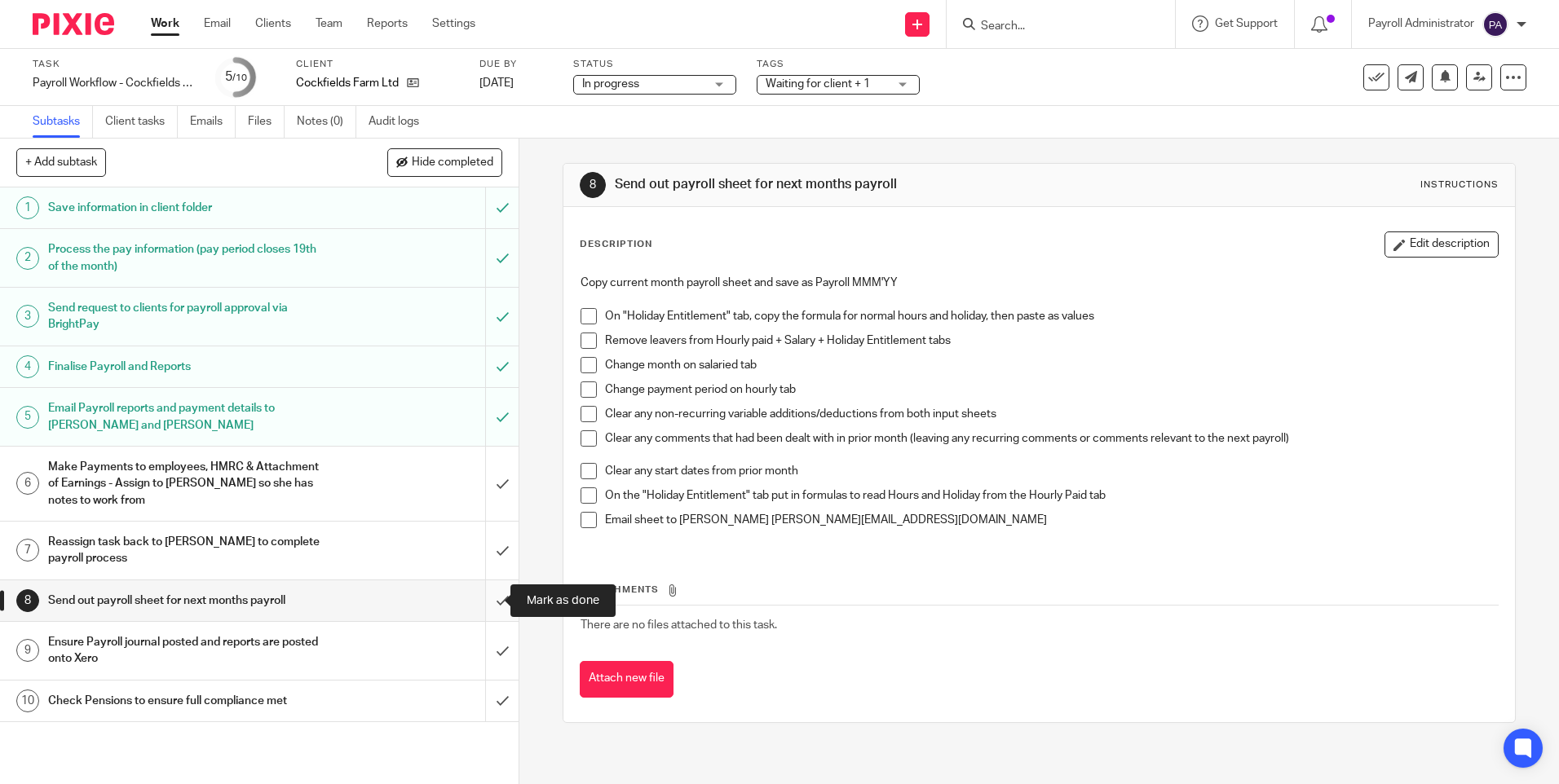
click at [486, 597] on input "submit" at bounding box center [259, 601] width 518 height 41
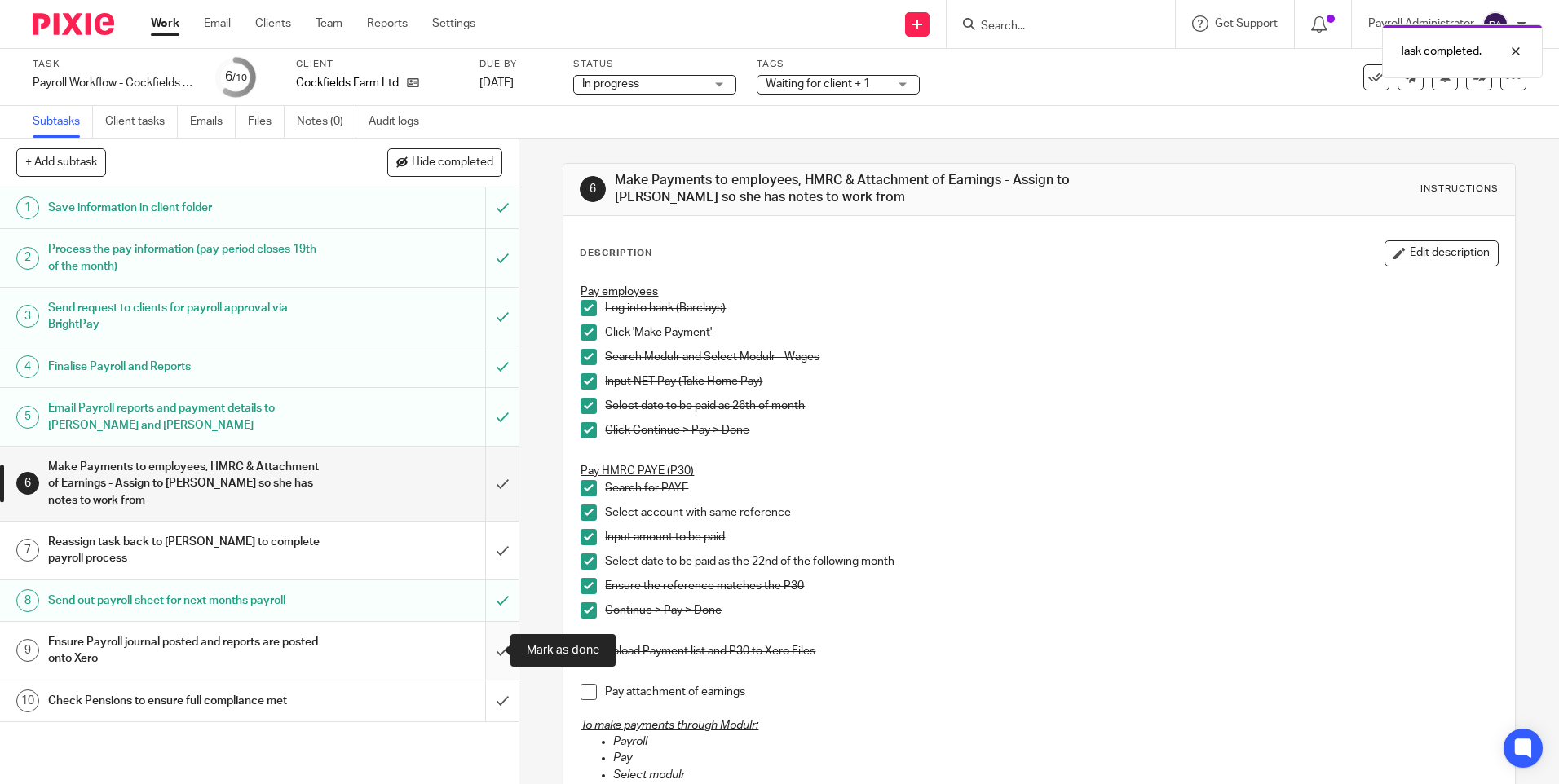
click at [484, 649] on input "submit" at bounding box center [259, 651] width 518 height 58
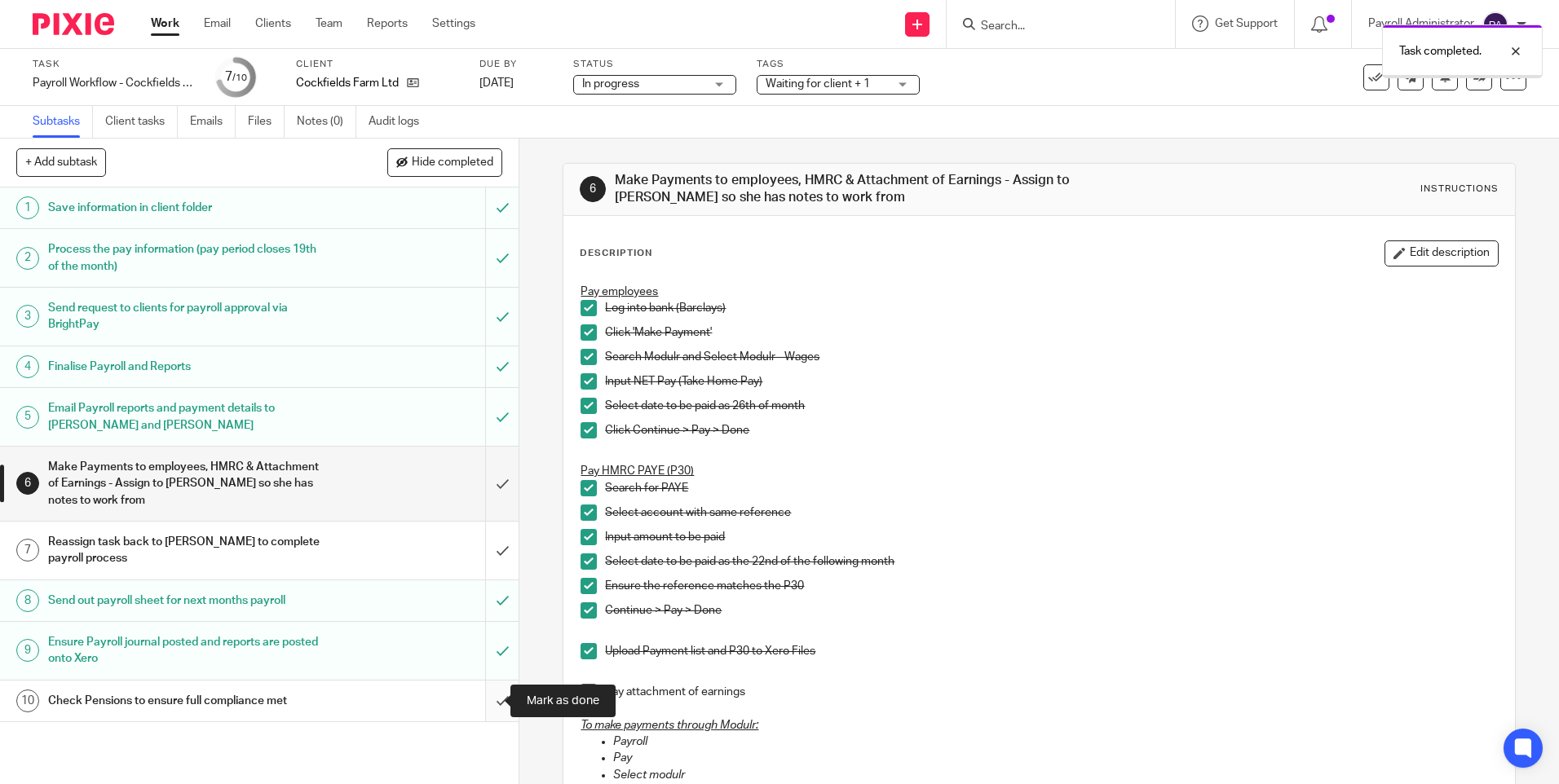
click at [485, 703] on input "submit" at bounding box center [259, 701] width 518 height 41
click at [170, 26] on link "Work" at bounding box center [165, 23] width 28 height 16
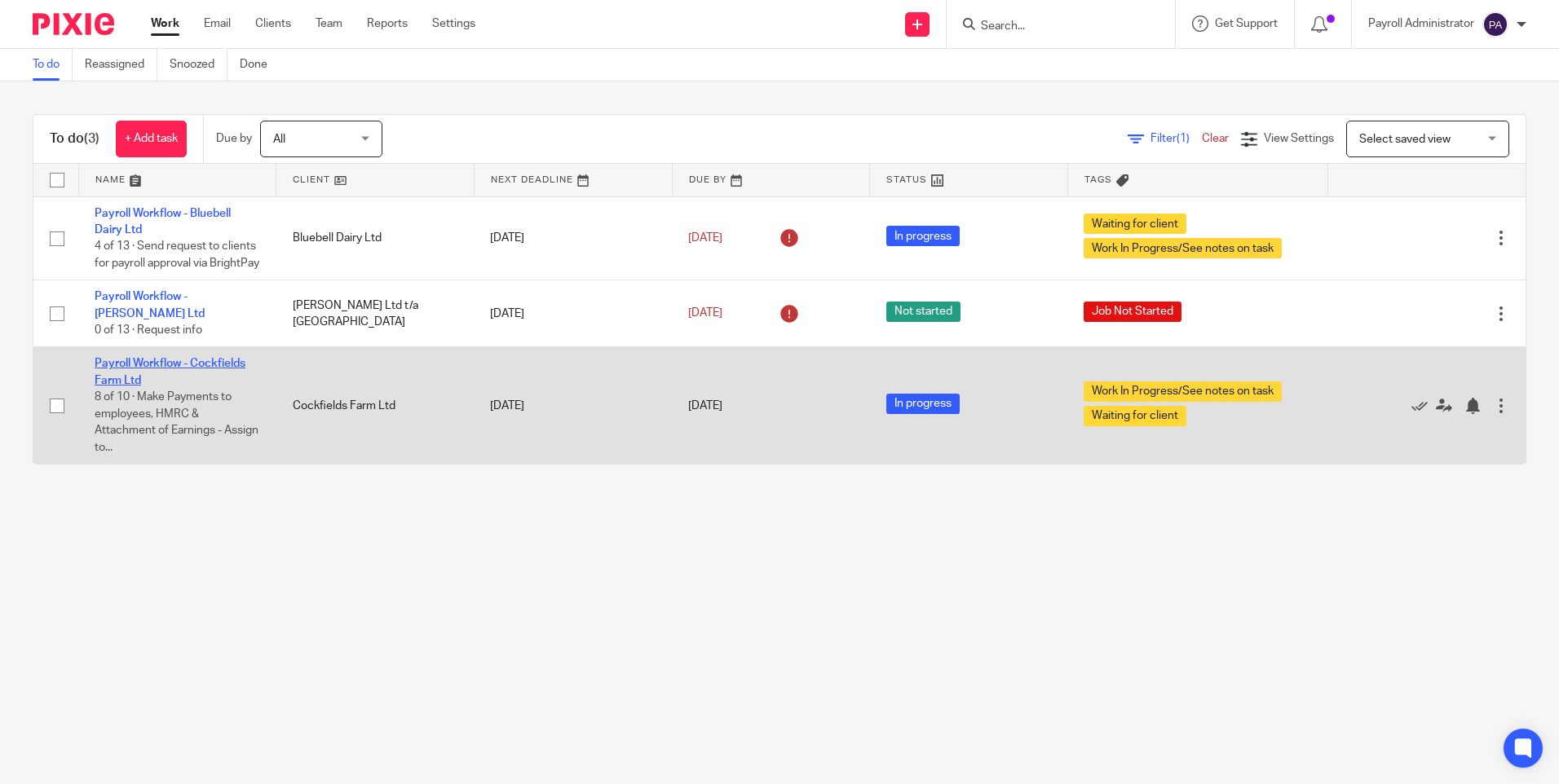
click at [132, 379] on link "Payroll Workflow - Cockfields Farm Ltd" at bounding box center [169, 371] width 150 height 27
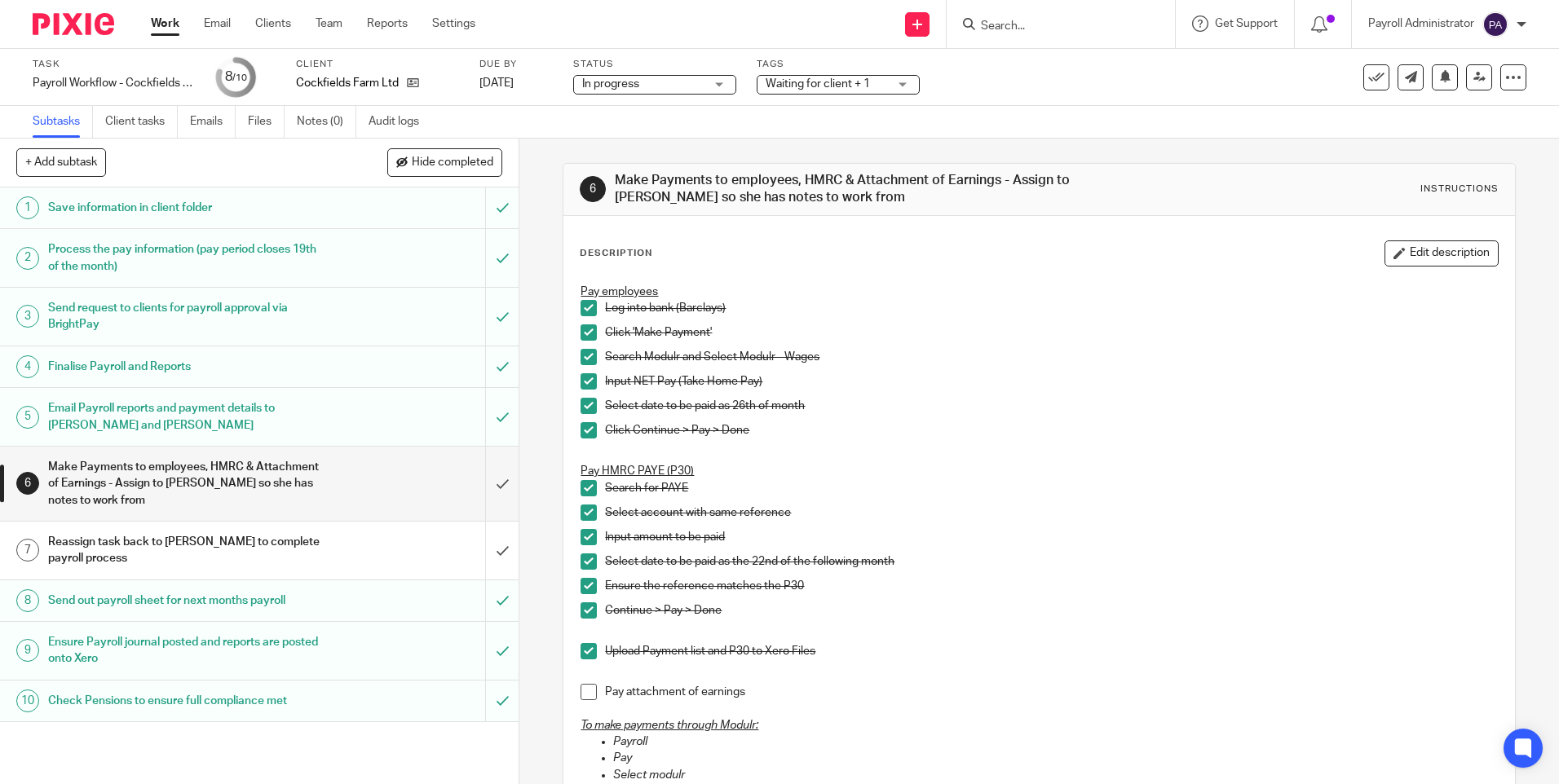
click at [889, 82] on div "Waiting for client + 1" at bounding box center [838, 84] width 163 height 20
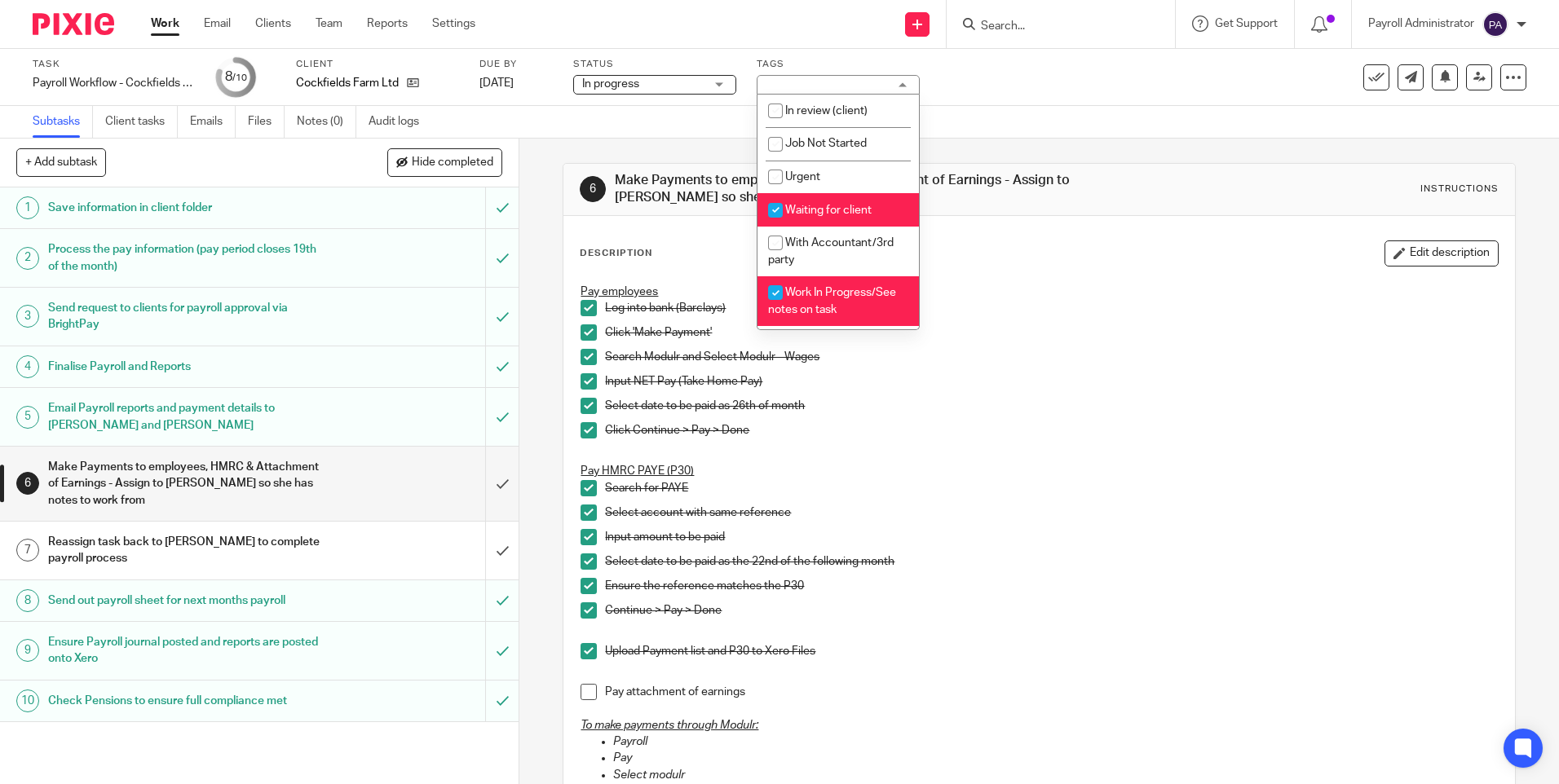
click at [775, 210] on input "checkbox" at bounding box center [775, 210] width 31 height 31
checkbox input "false"
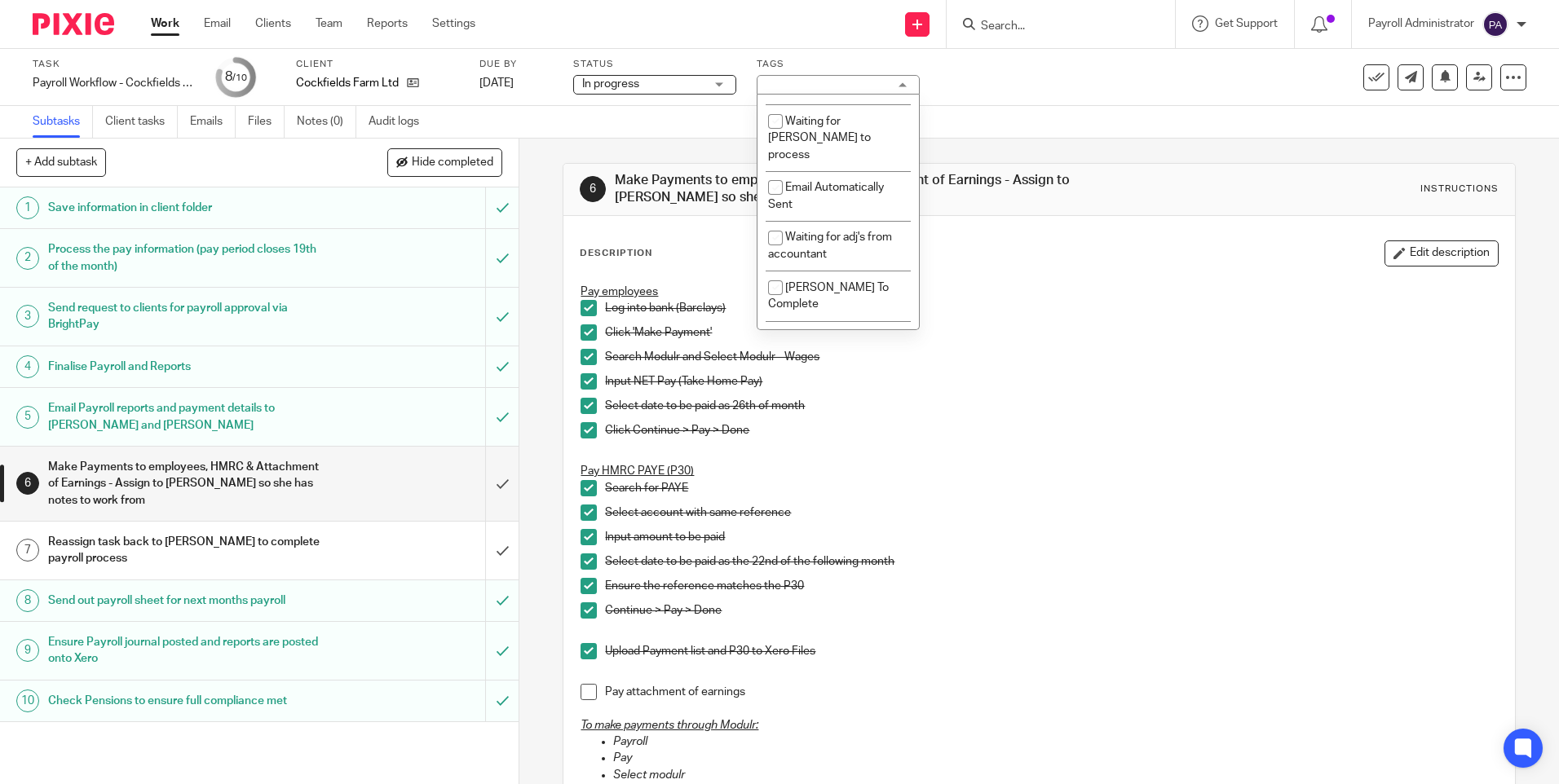
scroll to position [279, 0]
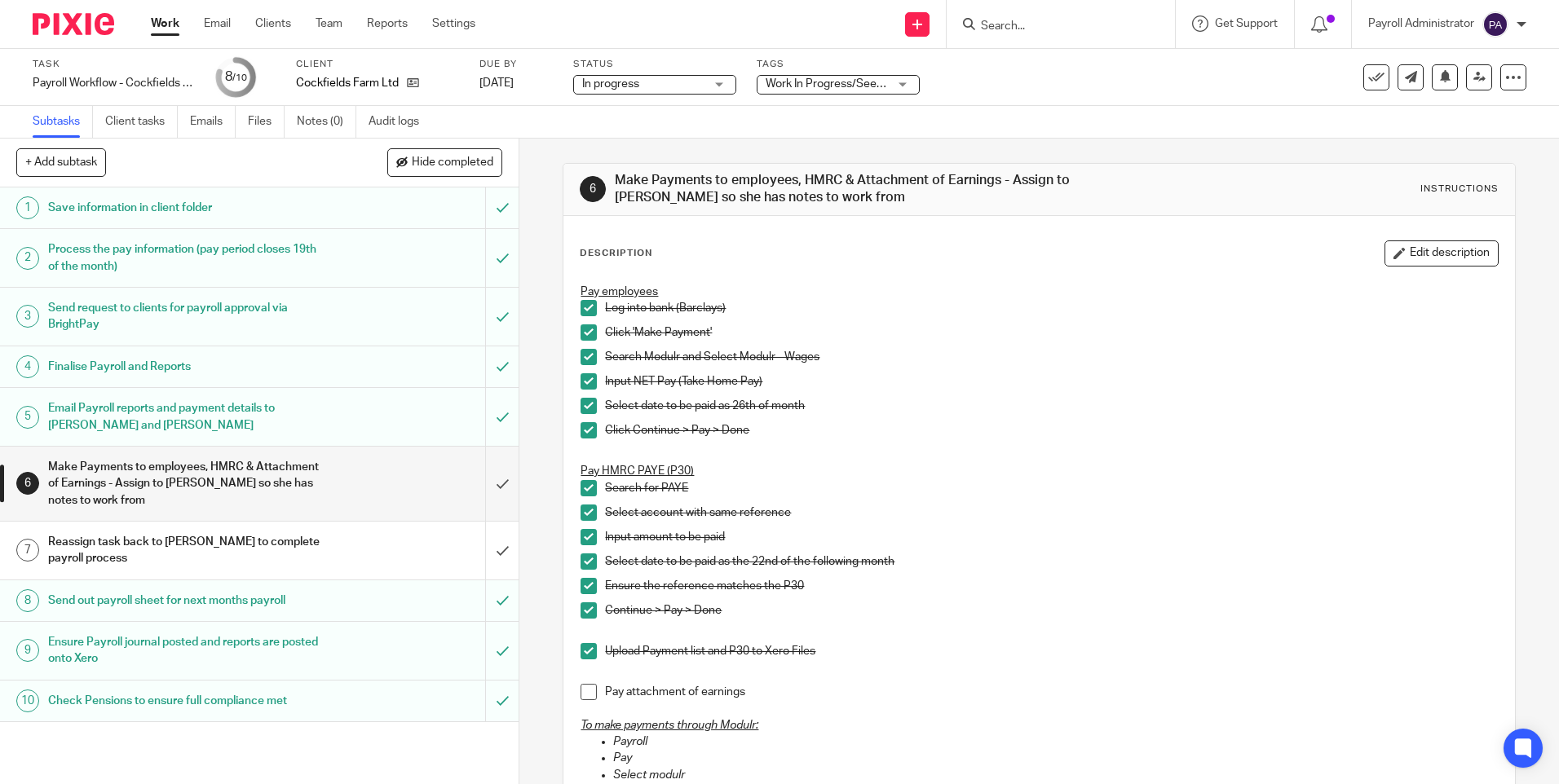
click at [1052, 340] on p "Click 'Make Payment'" at bounding box center [1050, 332] width 892 height 16
drag, startPoint x: 169, startPoint y: 20, endPoint x: 184, endPoint y: 26, distance: 16.2
click at [169, 20] on link "Work" at bounding box center [165, 23] width 28 height 16
